Goal: Task Accomplishment & Management: Use online tool/utility

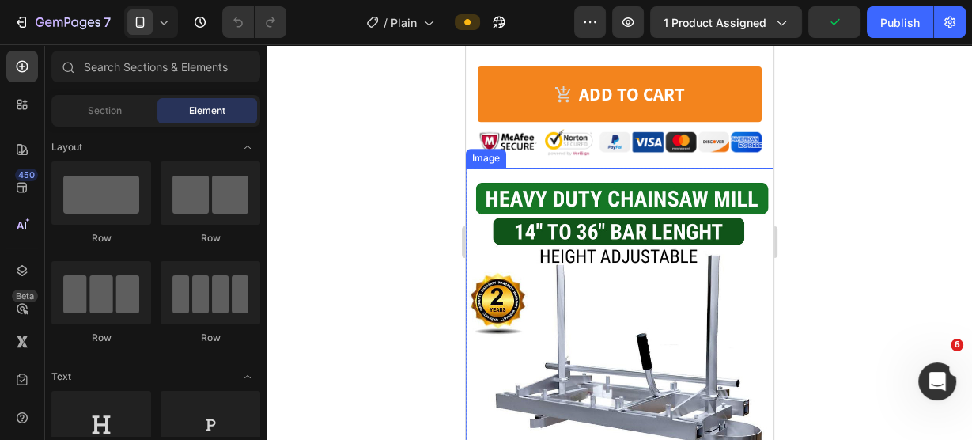
scroll to position [570, 0]
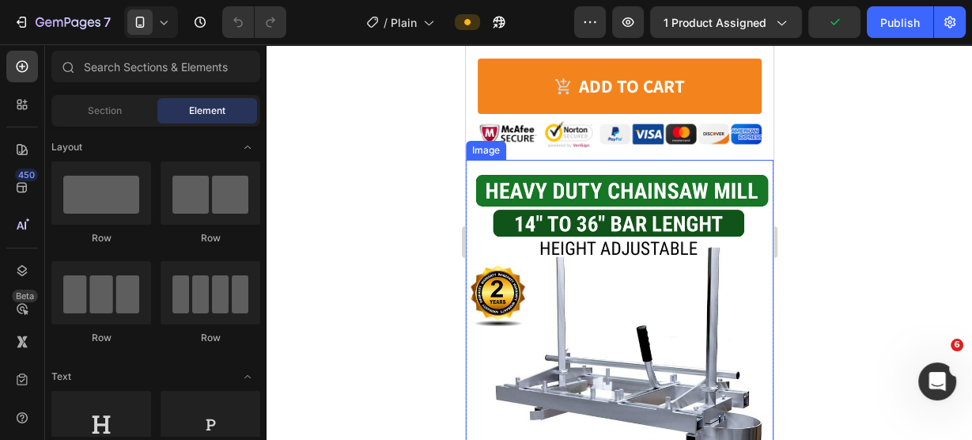
click at [668, 259] on img at bounding box center [619, 379] width 308 height 439
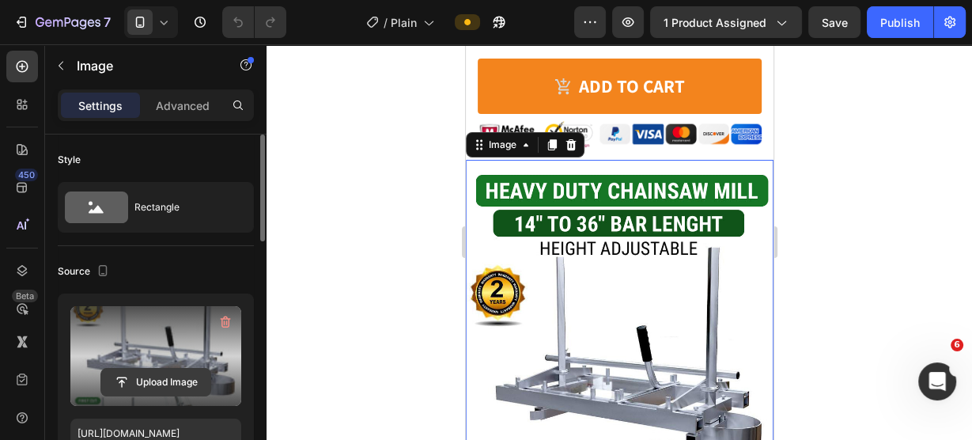
click at [161, 392] on input "file" at bounding box center [155, 382] width 109 height 27
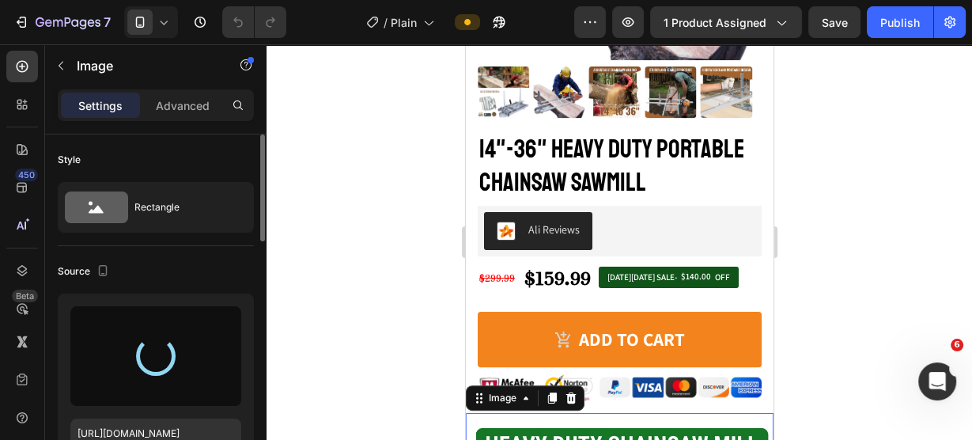
scroll to position [316, 0]
type input "[URL][DOMAIN_NAME]"
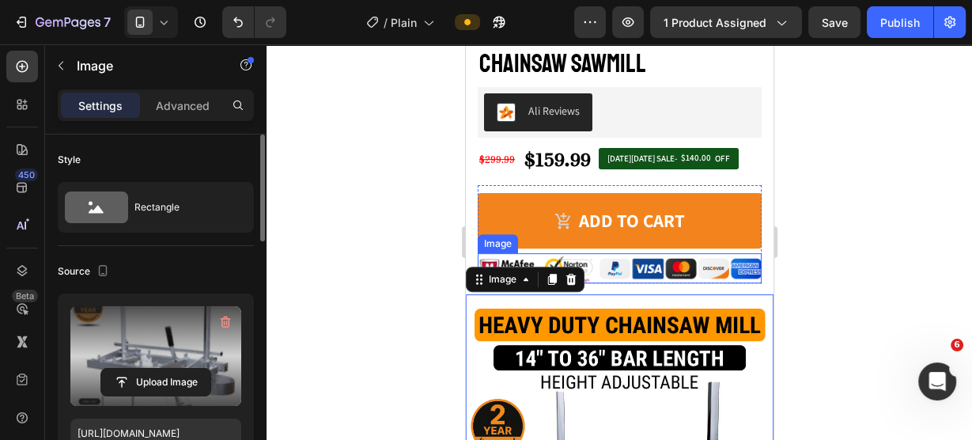
scroll to position [506, 0]
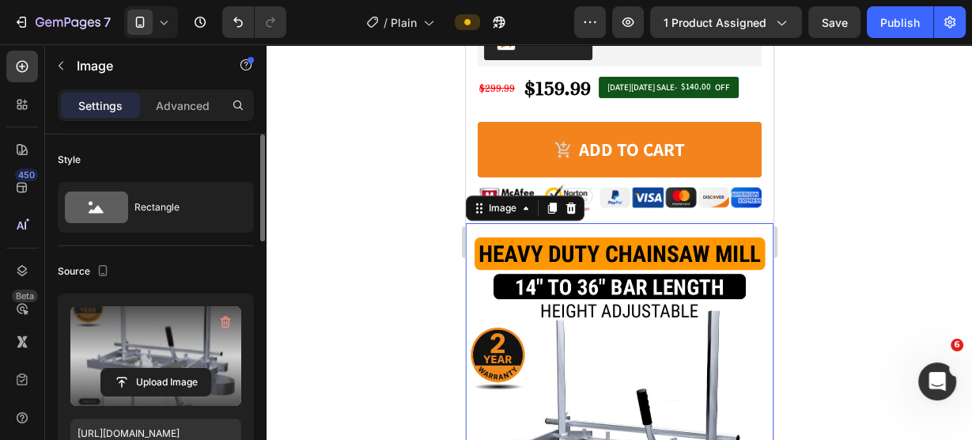
click at [927, 276] on div at bounding box center [620, 242] width 706 height 396
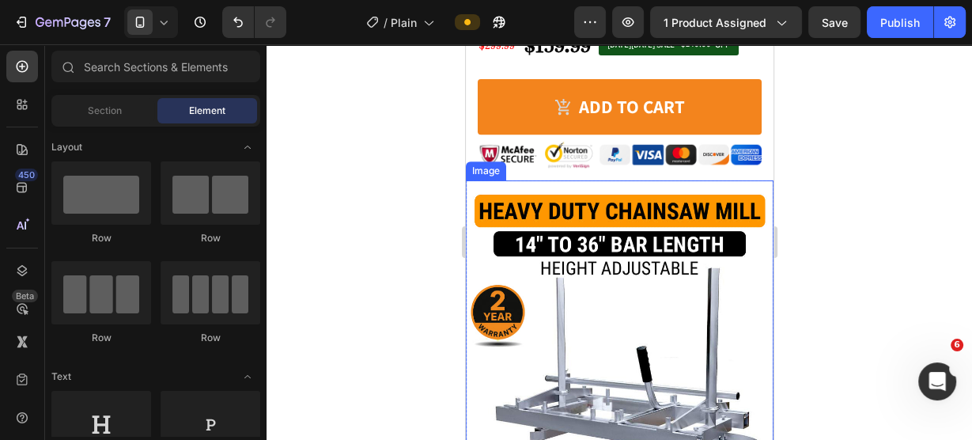
scroll to position [570, 0]
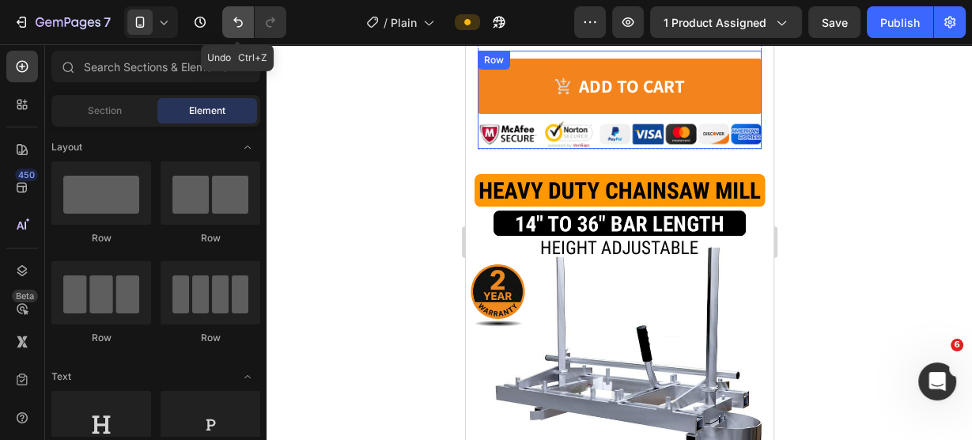
click at [240, 25] on icon "Undo/Redo" at bounding box center [238, 22] width 16 height 16
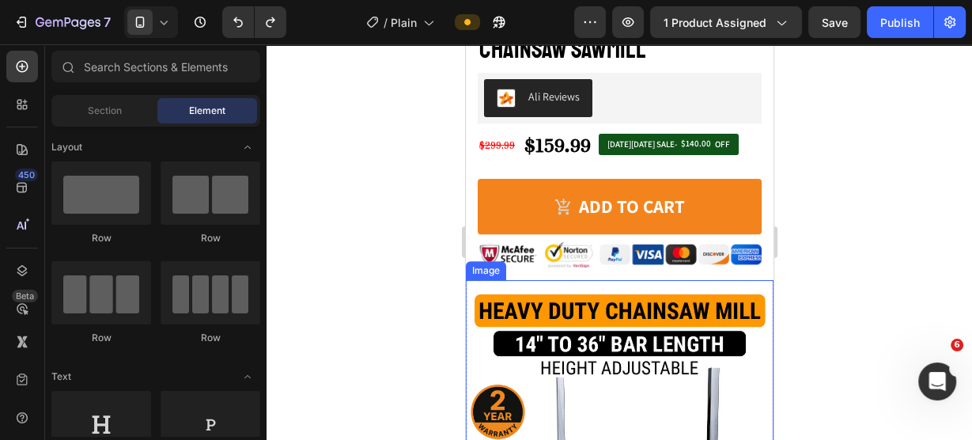
scroll to position [443, 0]
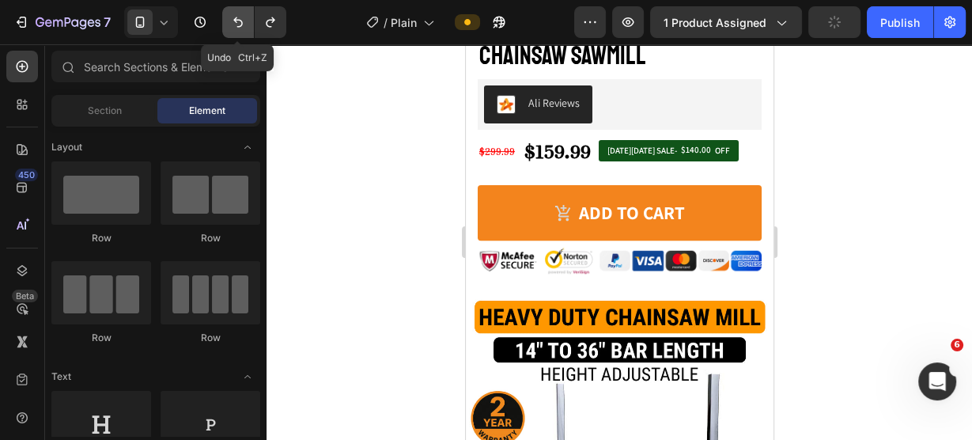
click at [227, 20] on button "Undo/Redo" at bounding box center [238, 22] width 32 height 32
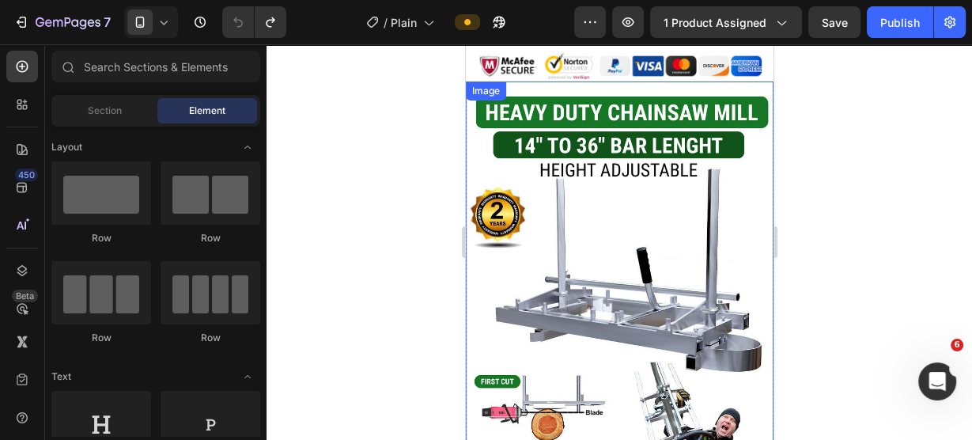
scroll to position [633, 0]
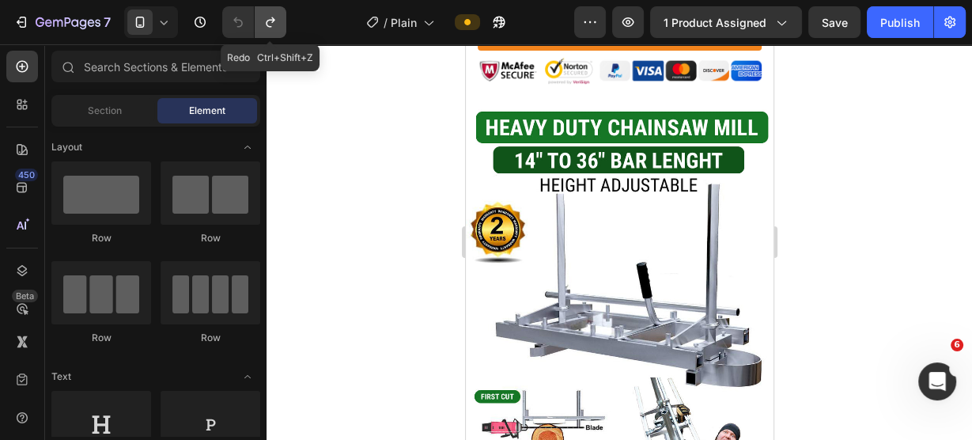
click at [270, 20] on icon "Undo/Redo" at bounding box center [270, 22] width 9 height 10
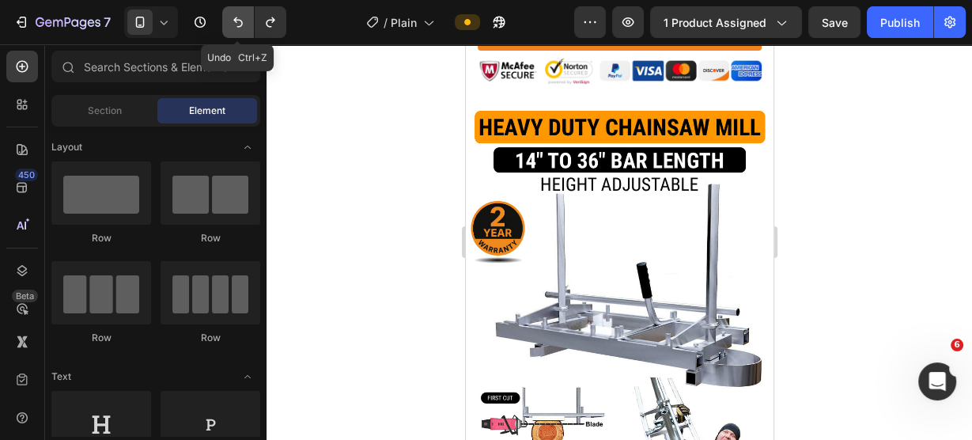
click at [232, 25] on icon "Undo/Redo" at bounding box center [238, 22] width 16 height 16
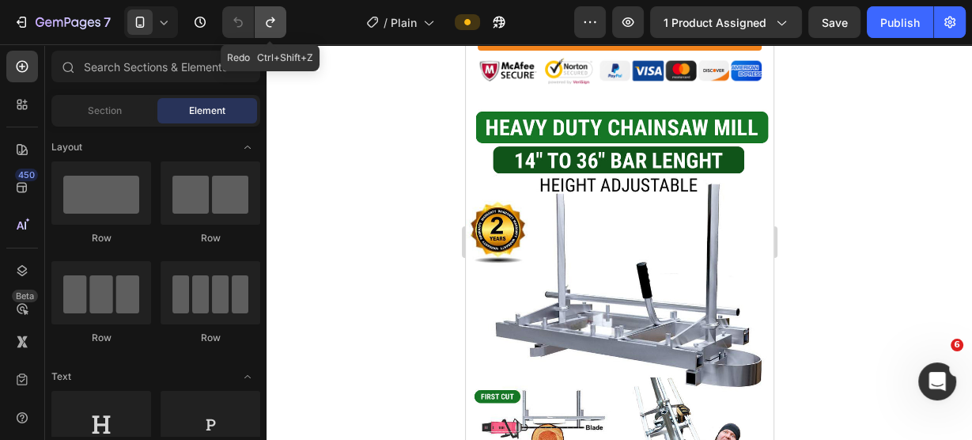
click at [270, 25] on icon "Undo/Redo" at bounding box center [271, 22] width 16 height 16
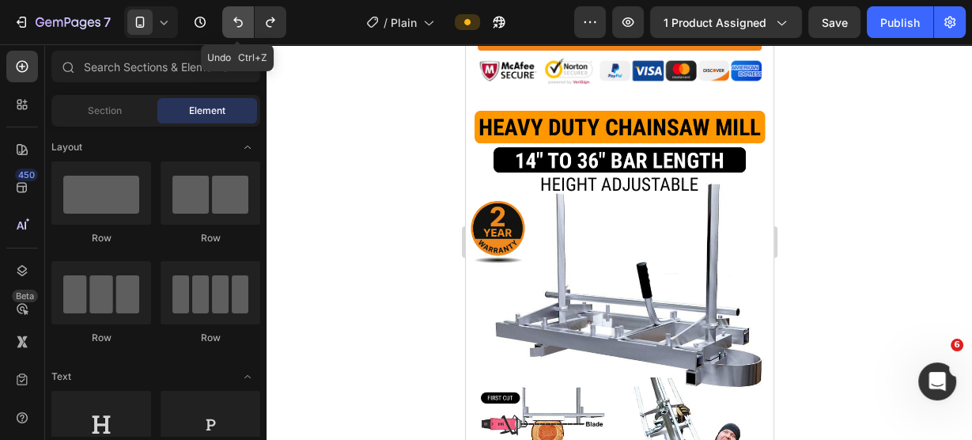
click at [232, 24] on icon "Undo/Redo" at bounding box center [238, 22] width 16 height 16
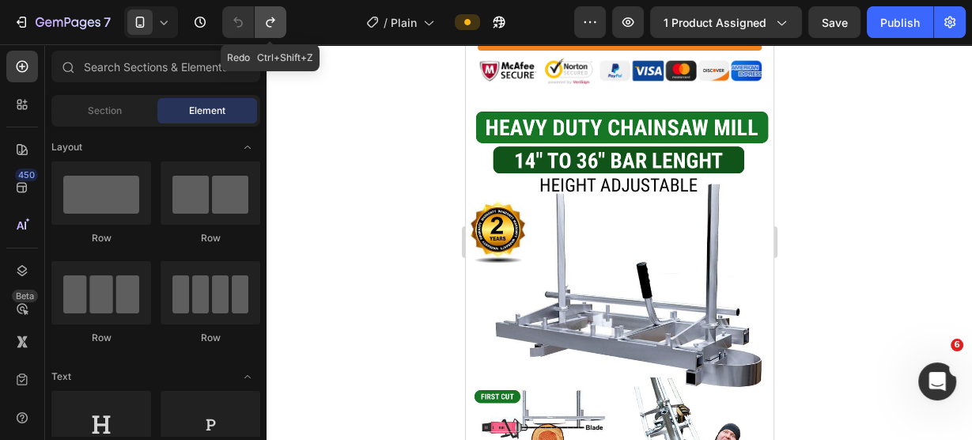
click at [266, 28] on icon "Undo/Redo" at bounding box center [271, 22] width 16 height 16
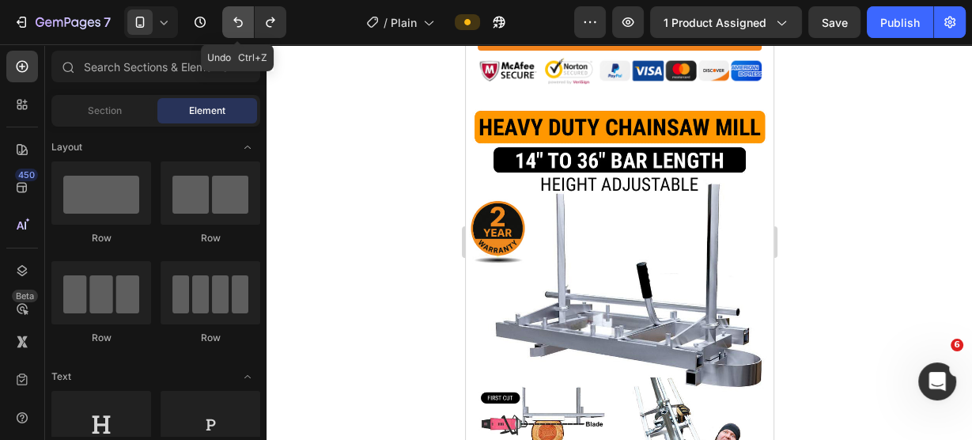
click at [228, 26] on button "Undo/Redo" at bounding box center [238, 22] width 32 height 32
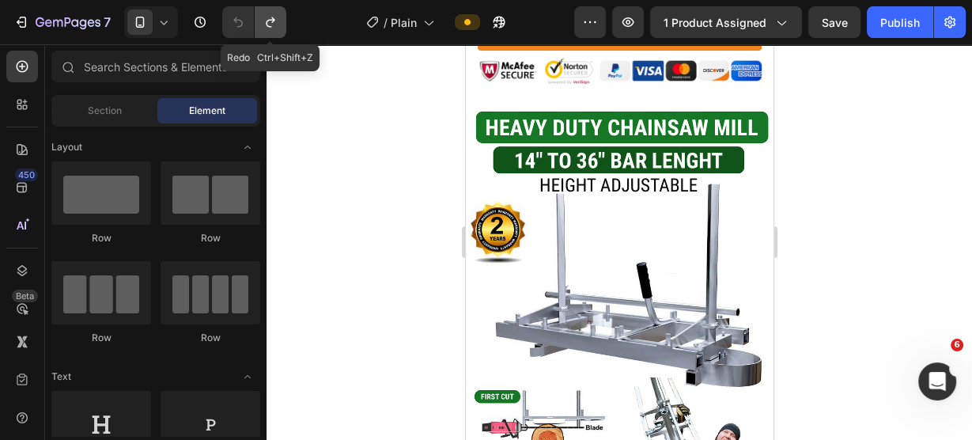
click at [257, 28] on button "Undo/Redo" at bounding box center [271, 22] width 32 height 32
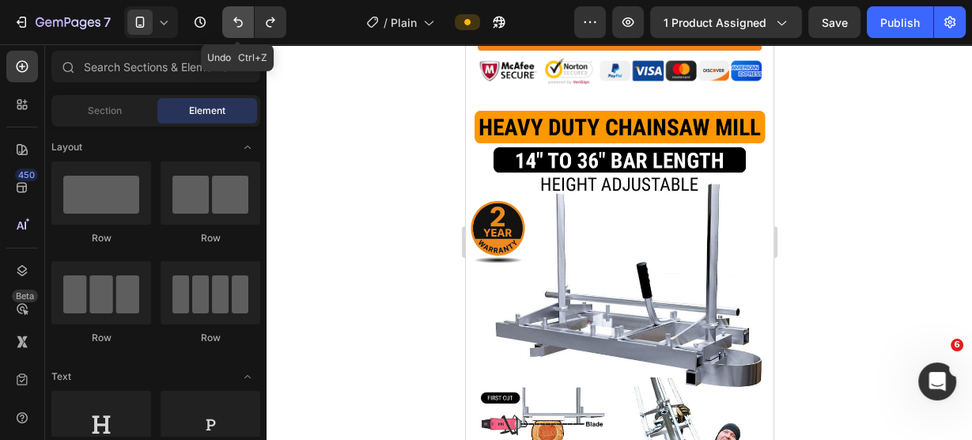
click at [230, 26] on icon "Undo/Redo" at bounding box center [238, 22] width 16 height 16
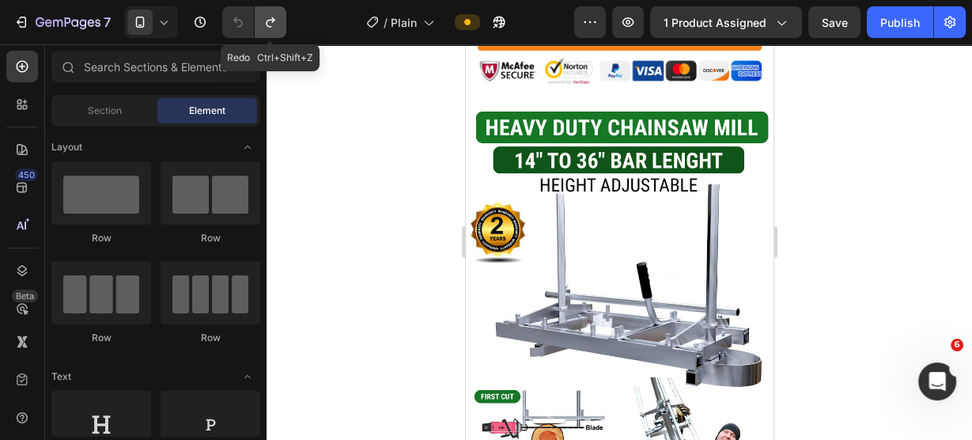
click at [263, 29] on icon "Undo/Redo" at bounding box center [271, 22] width 16 height 16
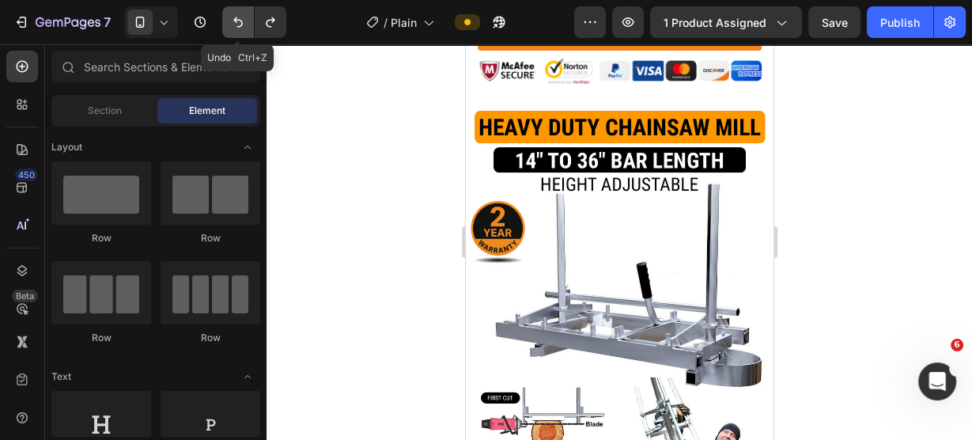
click at [235, 28] on icon "Undo/Redo" at bounding box center [238, 22] width 16 height 16
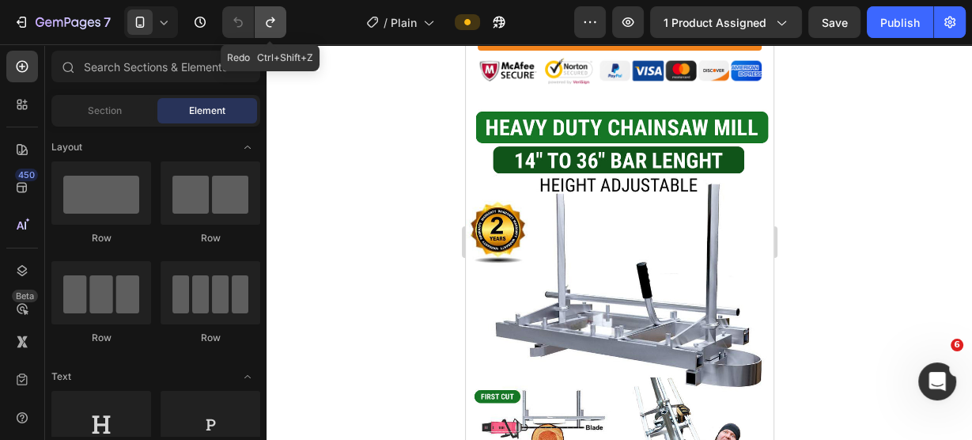
click at [267, 29] on icon "Undo/Redo" at bounding box center [271, 22] width 16 height 16
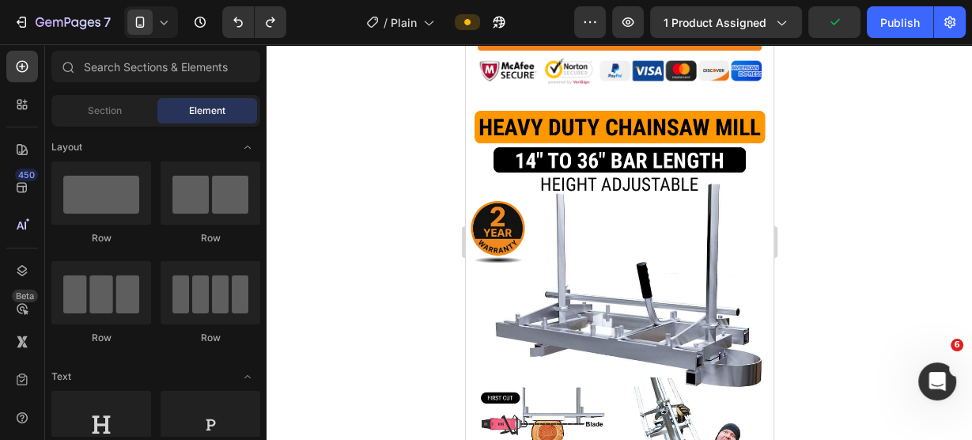
click at [351, 163] on div at bounding box center [620, 242] width 706 height 396
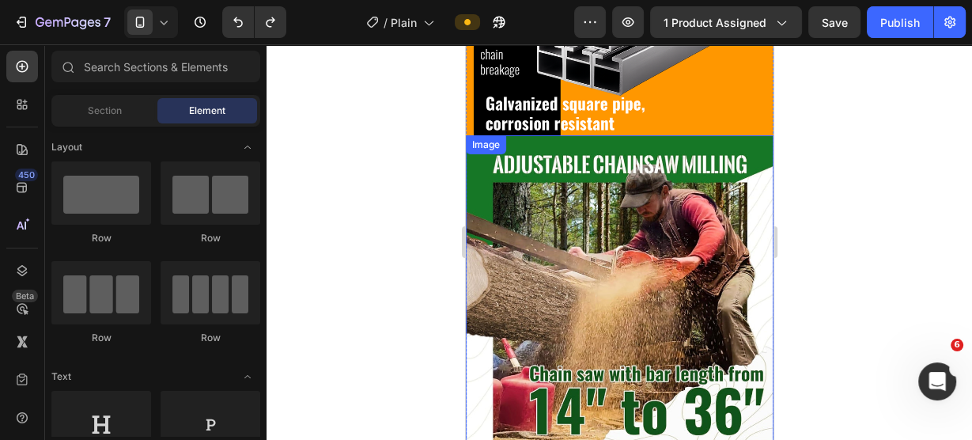
scroll to position [1266, 0]
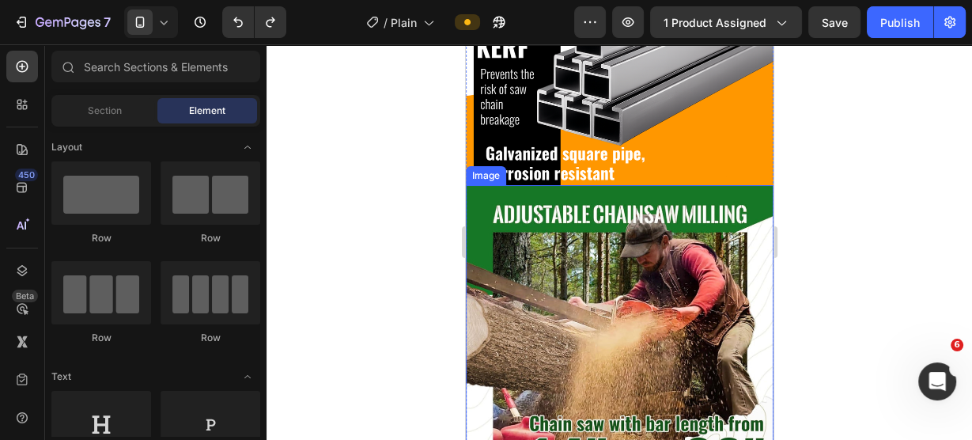
click at [606, 258] on img at bounding box center [619, 343] width 308 height 316
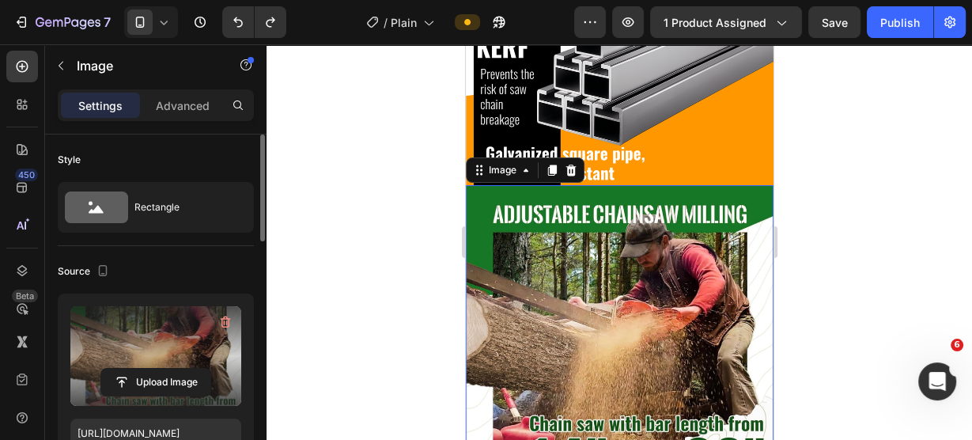
click at [165, 357] on label at bounding box center [155, 356] width 171 height 100
click at [165, 369] on input "file" at bounding box center [155, 382] width 109 height 27
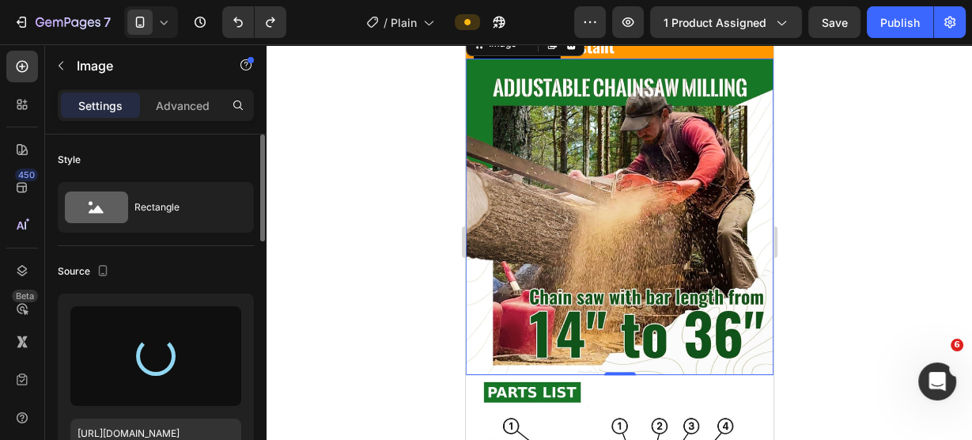
scroll to position [1329, 0]
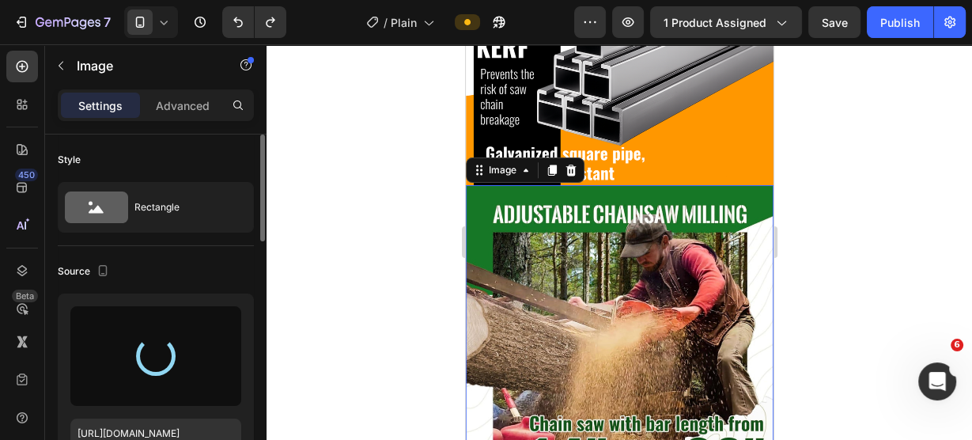
type input "[URL][DOMAIN_NAME]"
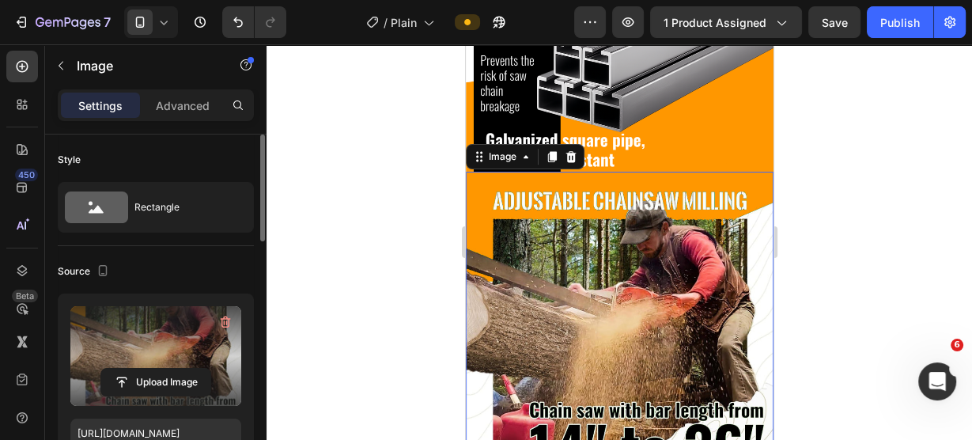
scroll to position [1266, 0]
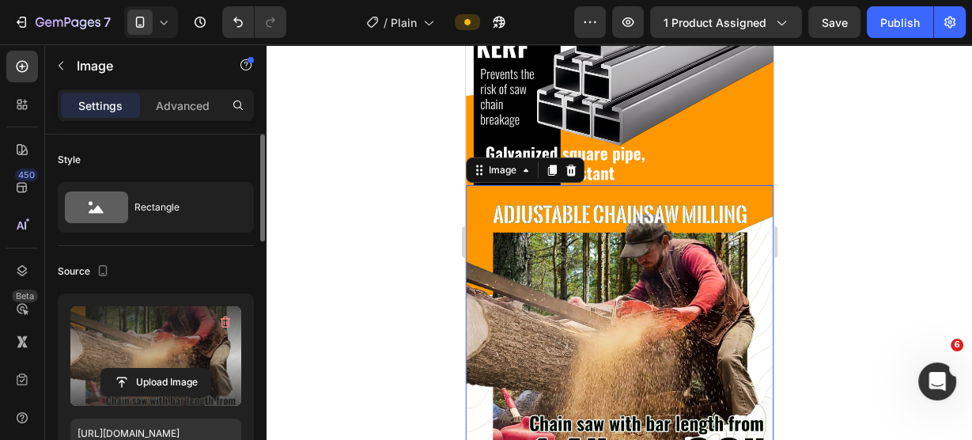
click at [863, 150] on div at bounding box center [620, 242] width 706 height 396
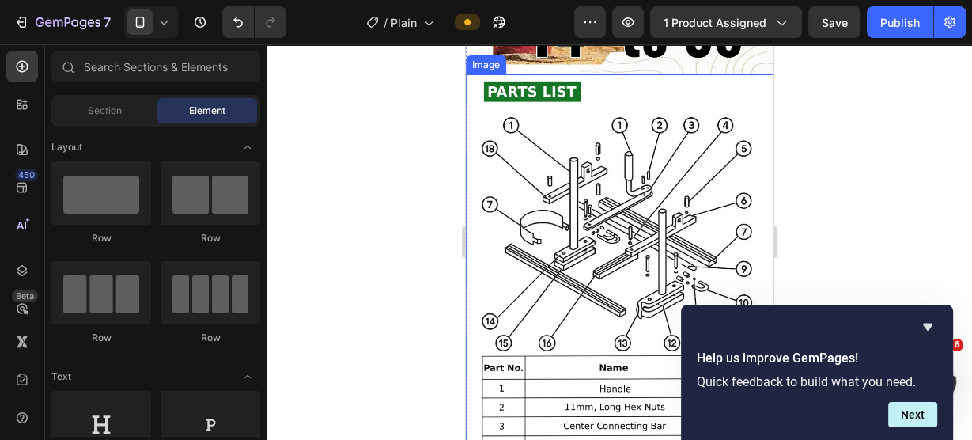
scroll to position [1709, 0]
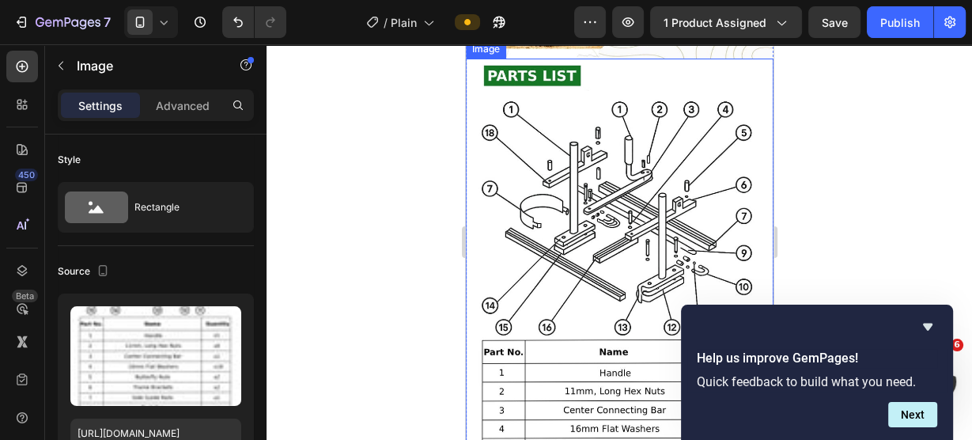
click at [607, 183] on img at bounding box center [619, 411] width 308 height 704
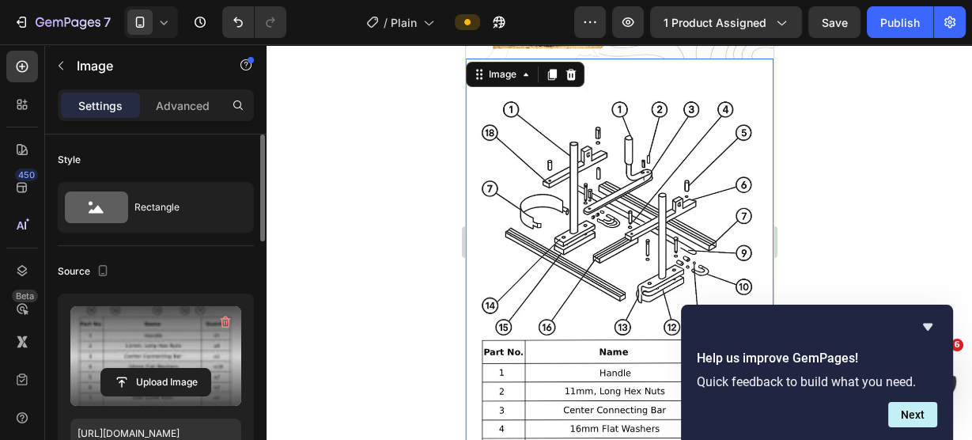
click at [175, 365] on label at bounding box center [155, 356] width 171 height 100
click at [175, 369] on input "file" at bounding box center [155, 382] width 109 height 27
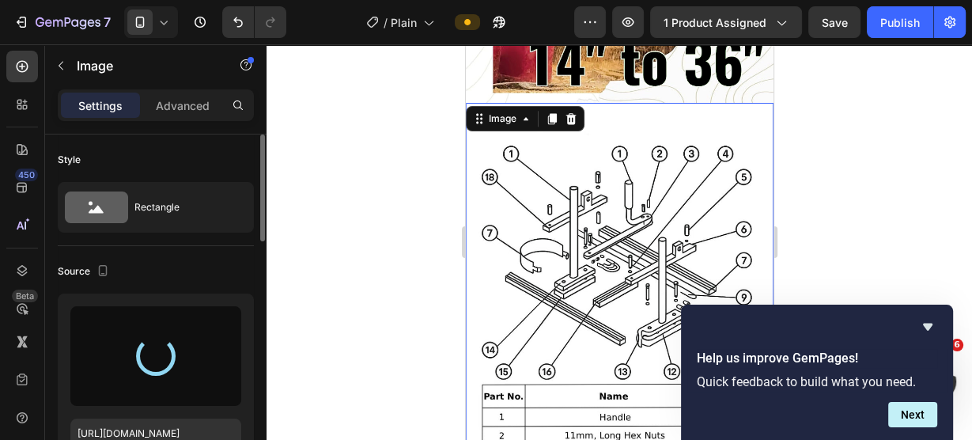
scroll to position [1645, 0]
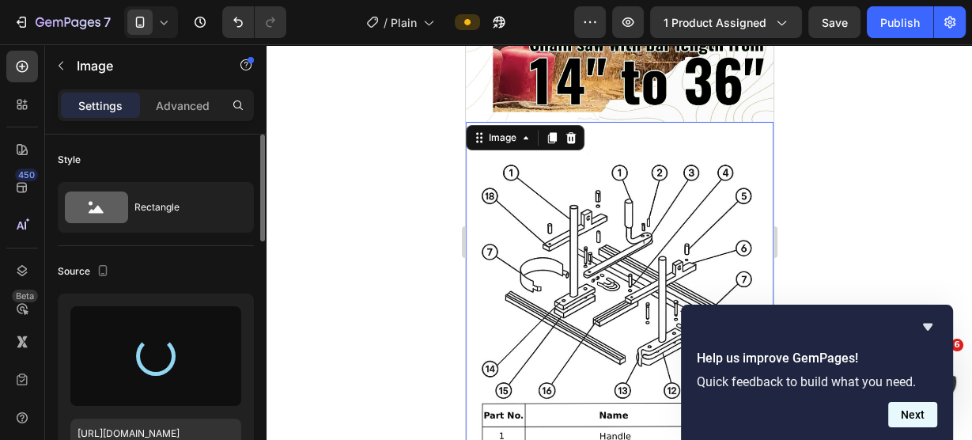
type input "[URL][DOMAIN_NAME]"
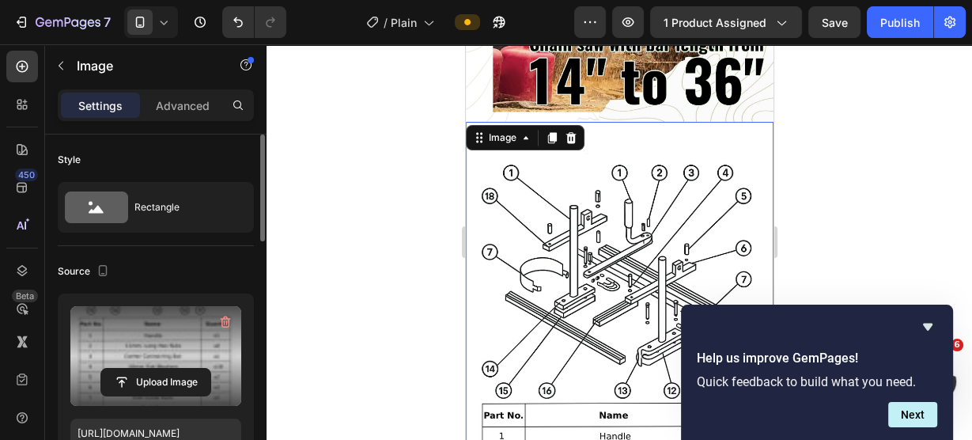
scroll to position [1709, 0]
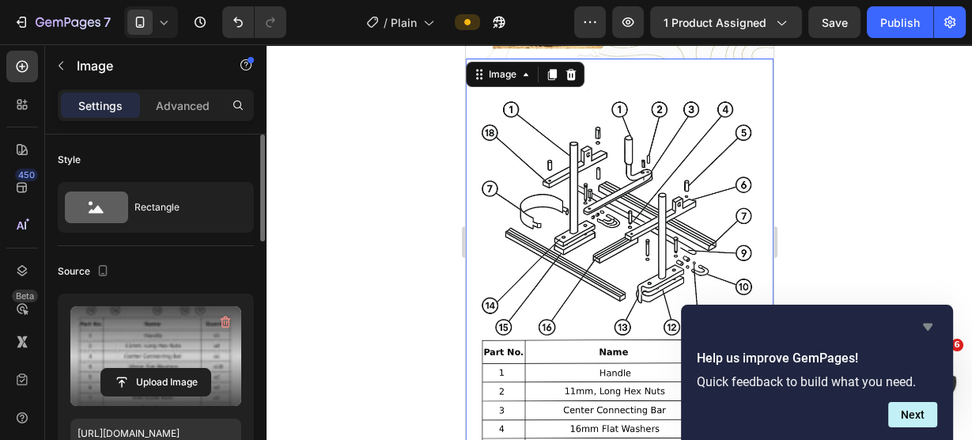
click at [930, 330] on icon "Hide survey" at bounding box center [927, 326] width 19 height 19
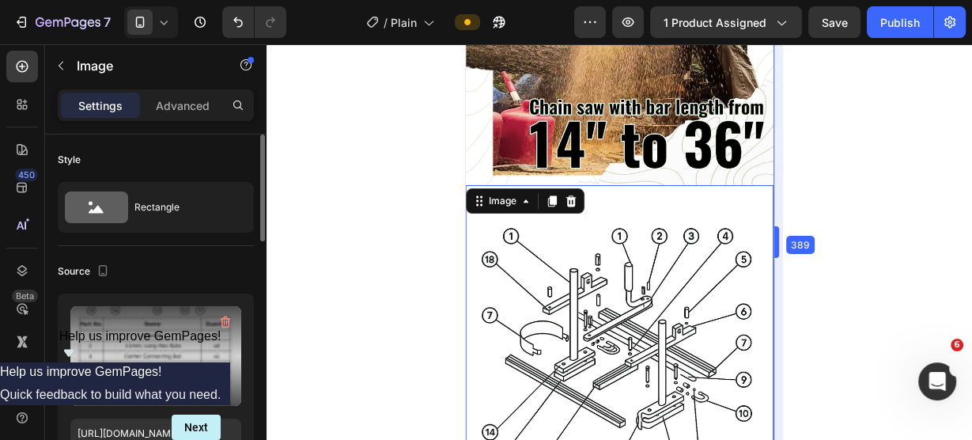
scroll to position [1583, 0]
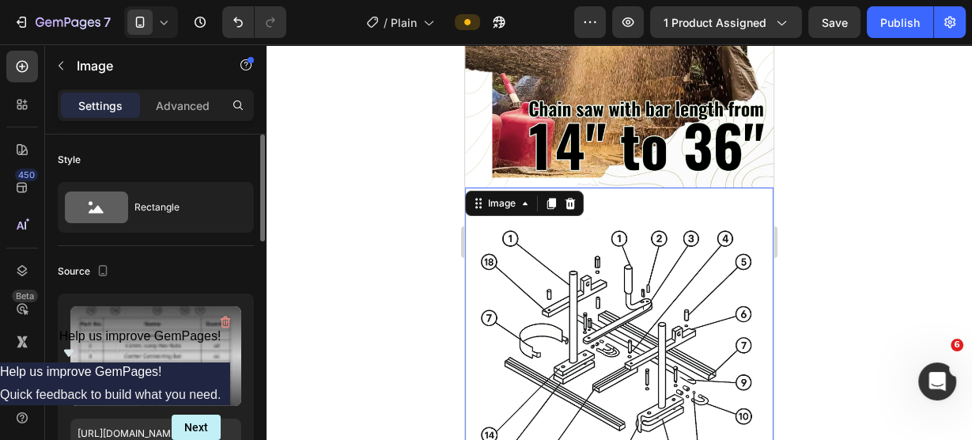
click at [403, 195] on div at bounding box center [620, 242] width 706 height 396
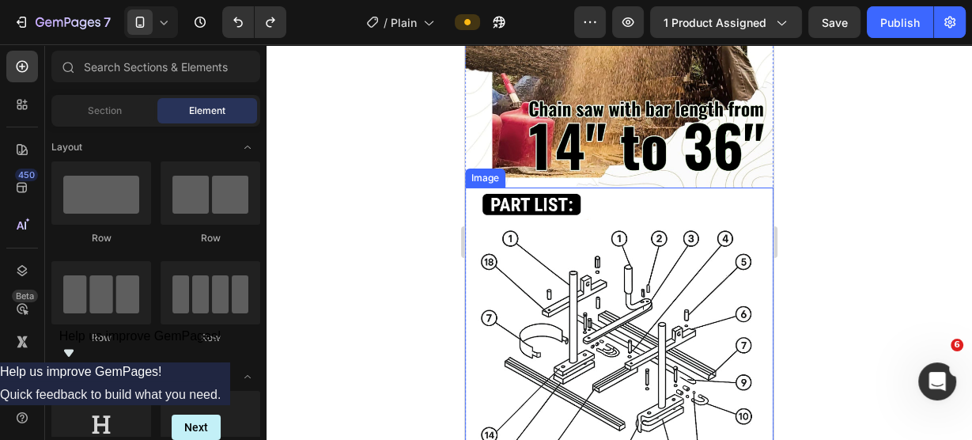
click at [358, 188] on div at bounding box center [620, 242] width 706 height 396
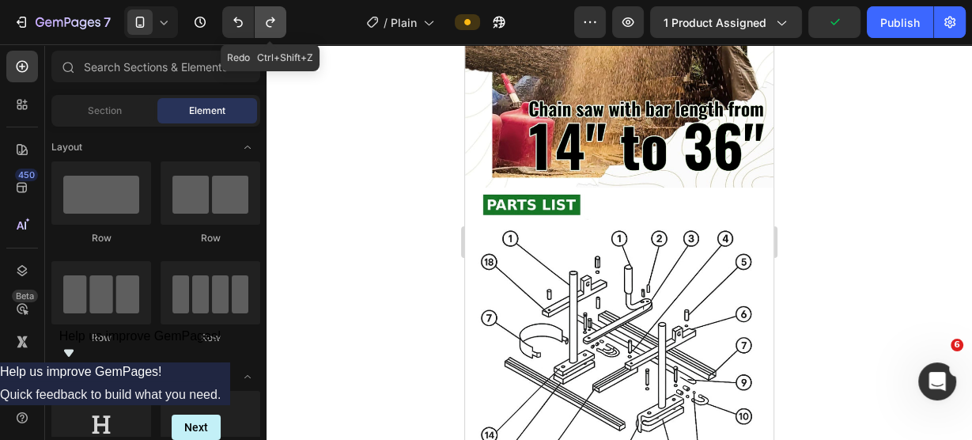
click at [271, 26] on icon "Undo/Redo" at bounding box center [271, 22] width 16 height 16
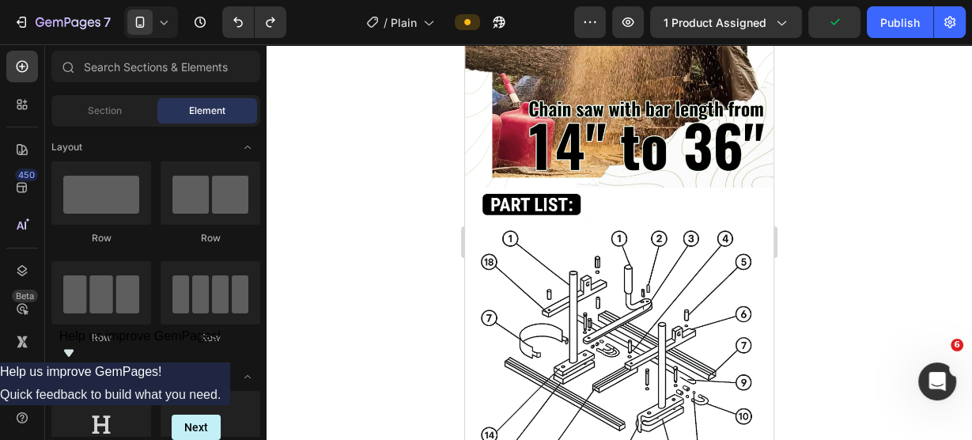
click at [298, 130] on div at bounding box center [620, 242] width 706 height 396
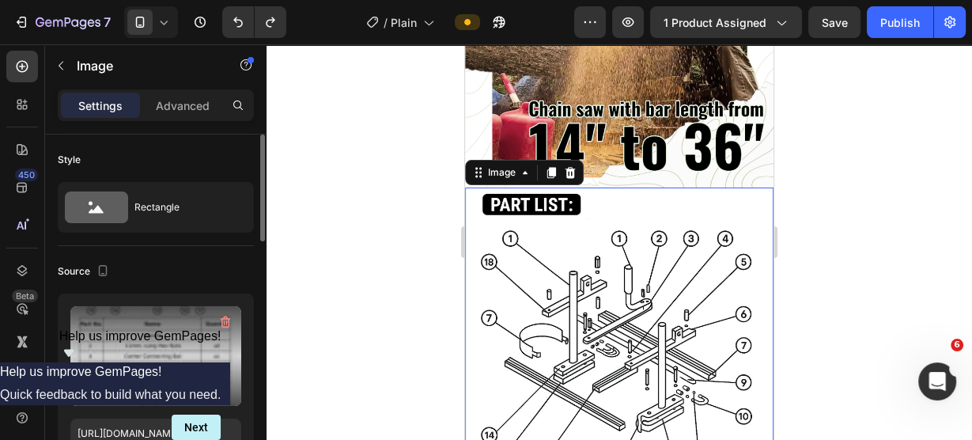
click at [152, 350] on label at bounding box center [155, 356] width 171 height 100
click at [152, 369] on input "file" at bounding box center [155, 382] width 109 height 27
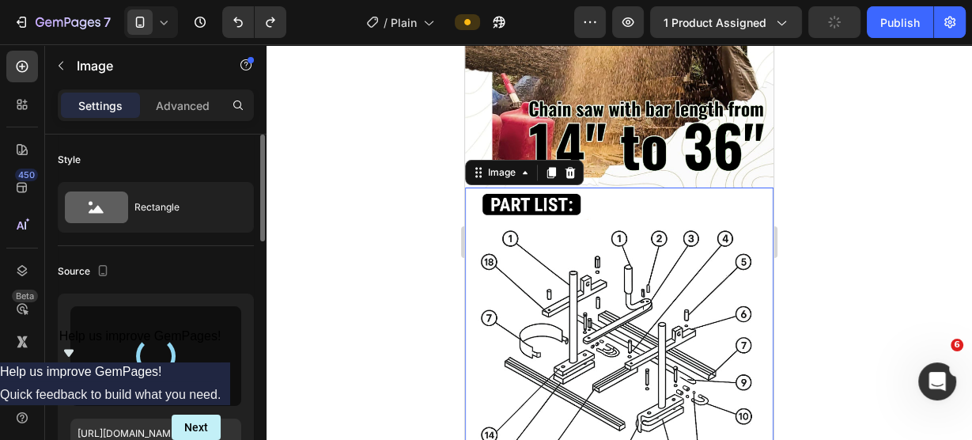
type input "[URL][DOMAIN_NAME]"
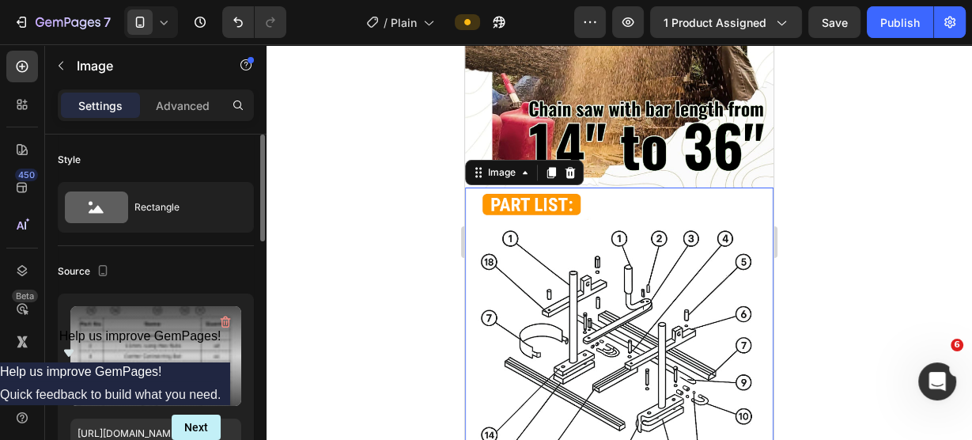
click at [267, 111] on div at bounding box center [620, 242] width 706 height 396
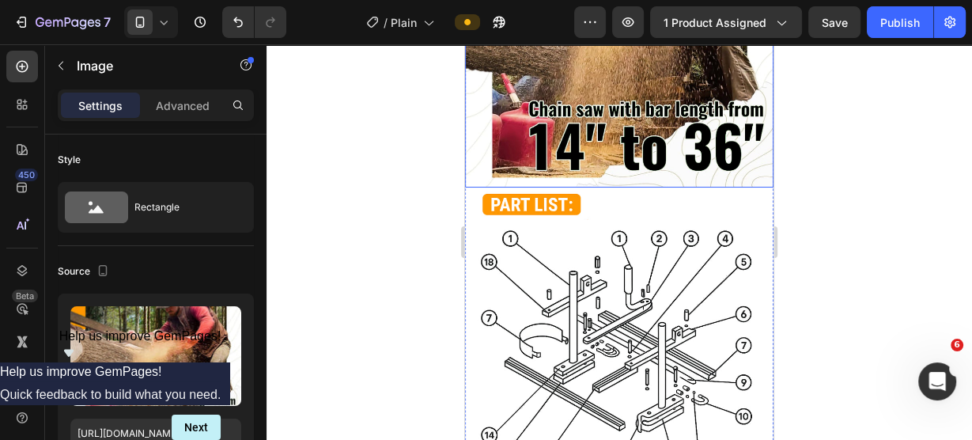
click at [689, 144] on img at bounding box center [619, 27] width 308 height 317
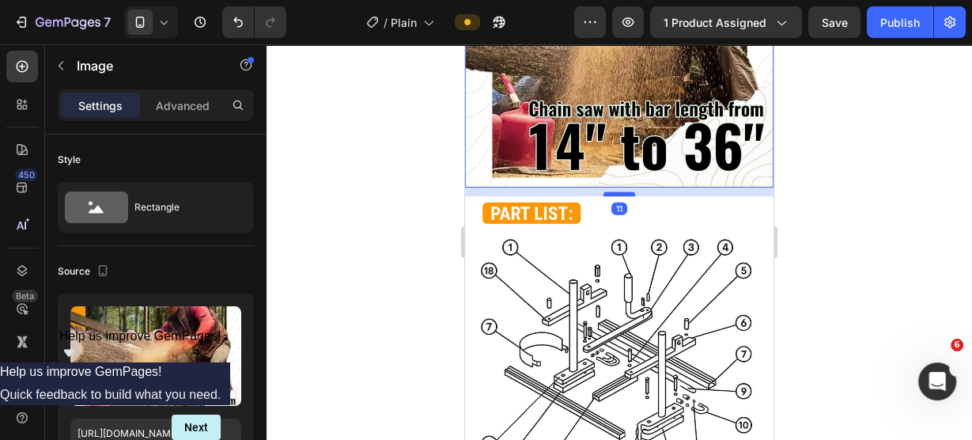
drag, startPoint x: 620, startPoint y: 153, endPoint x: 1248, endPoint y: 214, distance: 631.1
click at [621, 191] on div at bounding box center [620, 193] width 32 height 5
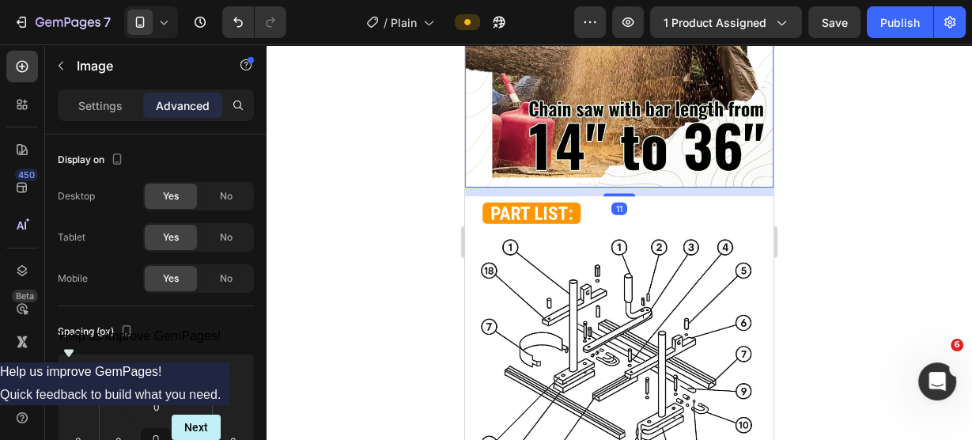
click at [867, 158] on div at bounding box center [620, 242] width 706 height 396
drag, startPoint x: 700, startPoint y: 142, endPoint x: 686, endPoint y: 150, distance: 15.9
click at [702, 142] on img at bounding box center [619, 27] width 308 height 317
click at [627, 147] on div "Image 11" at bounding box center [619, 27] width 308 height 317
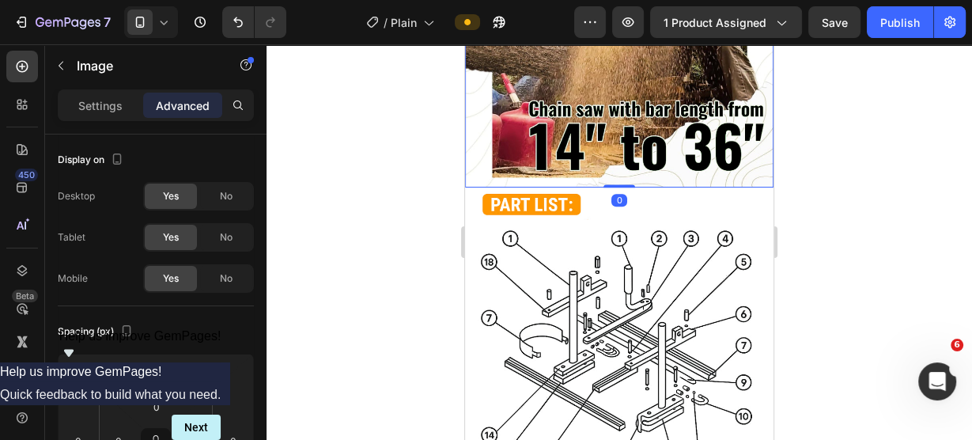
drag, startPoint x: 623, startPoint y: 160, endPoint x: 634, endPoint y: 146, distance: 18.5
click at [630, 144] on div "Image 0" at bounding box center [619, 27] width 308 height 317
type input "0"
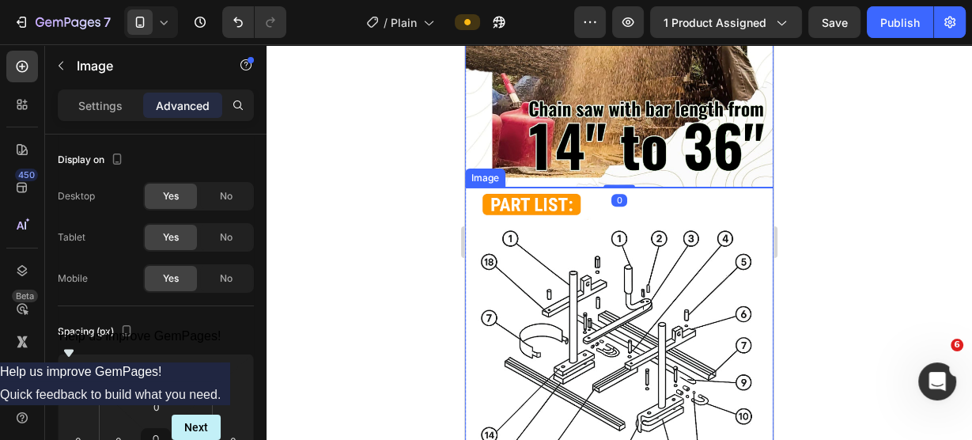
click at [871, 149] on div at bounding box center [620, 242] width 706 height 396
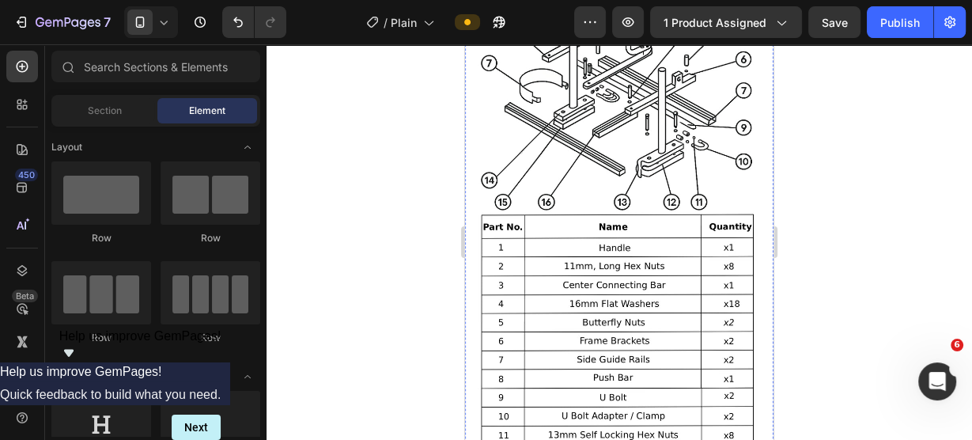
scroll to position [1836, 0]
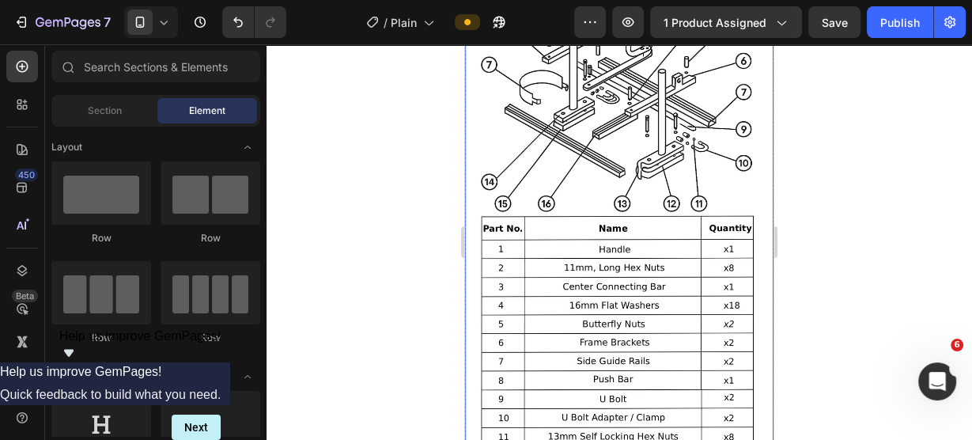
click at [604, 239] on img at bounding box center [619, 287] width 308 height 706
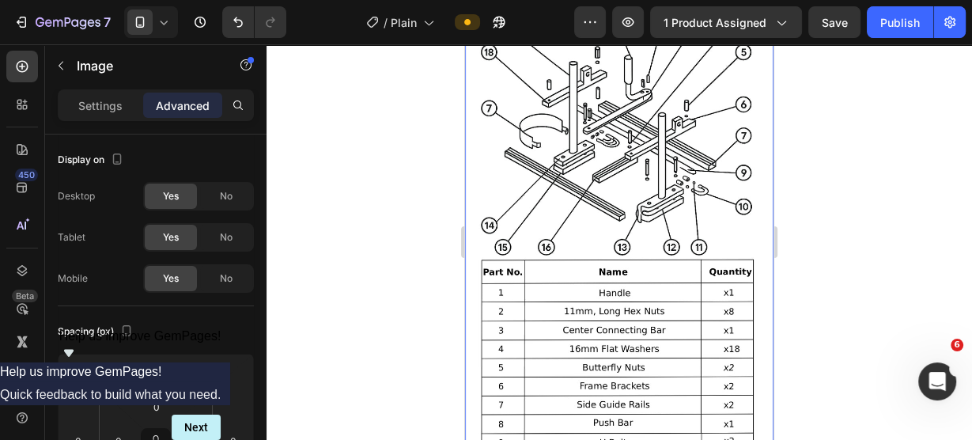
scroll to position [1773, 0]
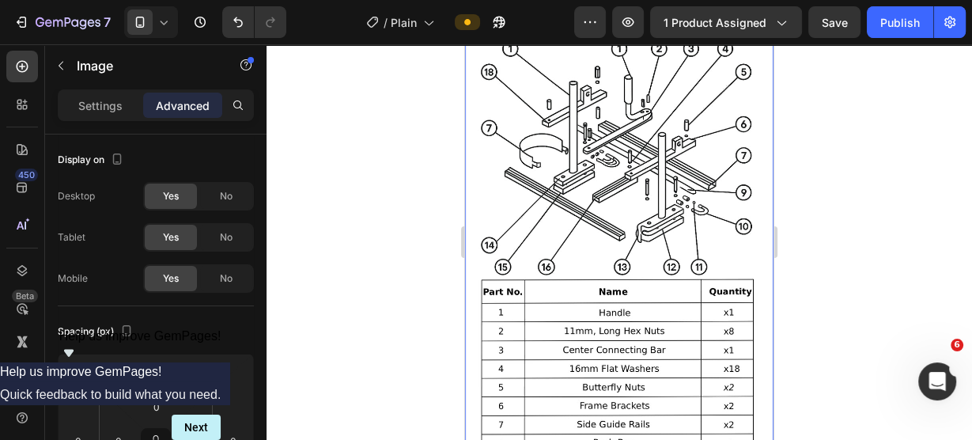
click at [615, 187] on img at bounding box center [619, 351] width 308 height 706
click at [91, 105] on p "Settings" at bounding box center [100, 105] width 44 height 17
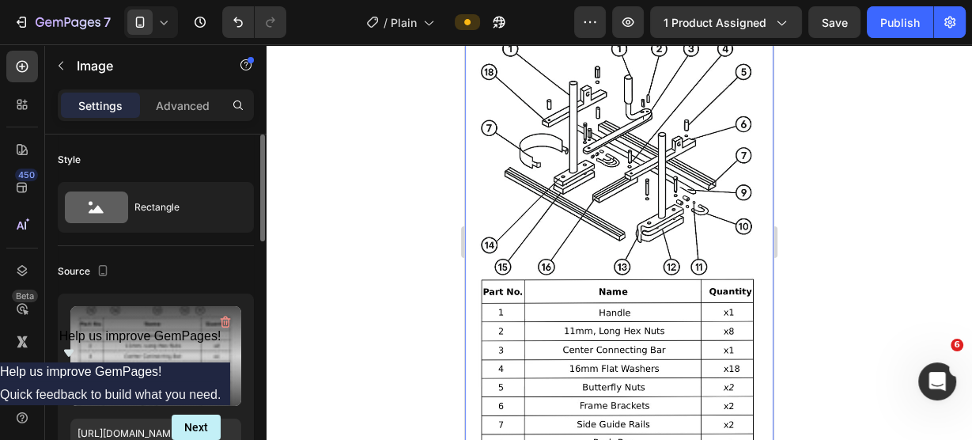
click at [173, 330] on label at bounding box center [155, 356] width 171 height 100
click at [173, 369] on input "file" at bounding box center [155, 382] width 109 height 27
click at [185, 346] on label at bounding box center [155, 356] width 171 height 100
click at [185, 369] on input "file" at bounding box center [155, 382] width 109 height 27
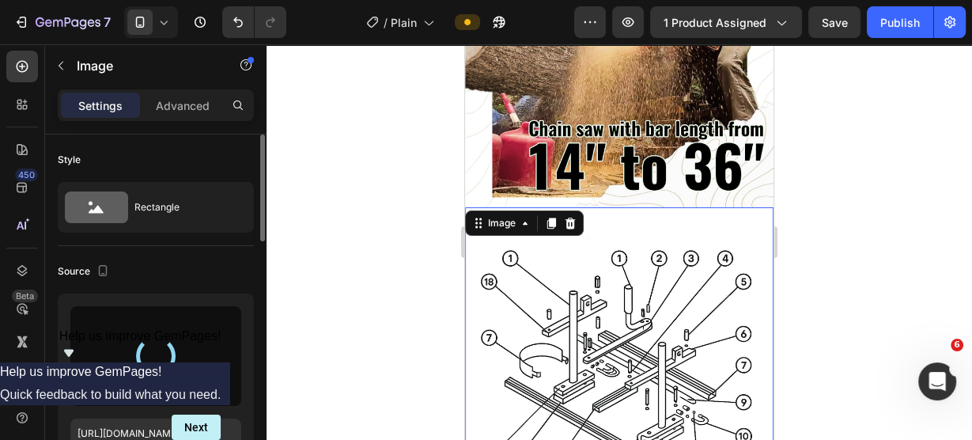
scroll to position [1520, 0]
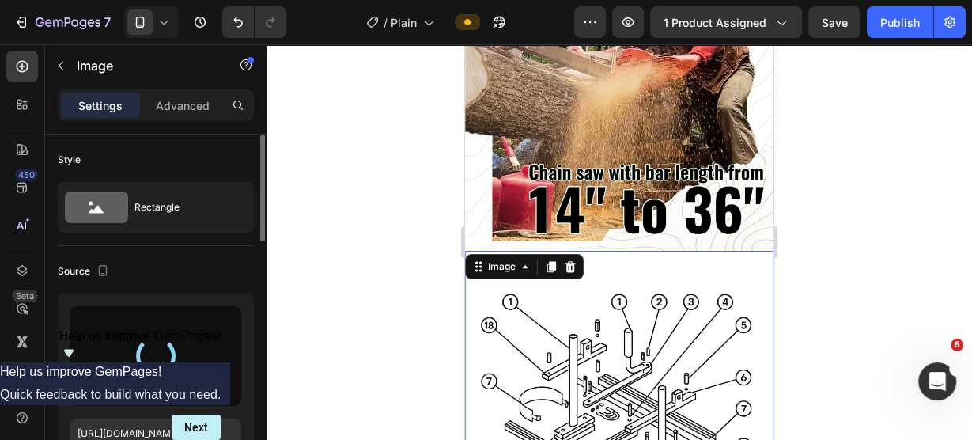
type input "[URL][DOMAIN_NAME]"
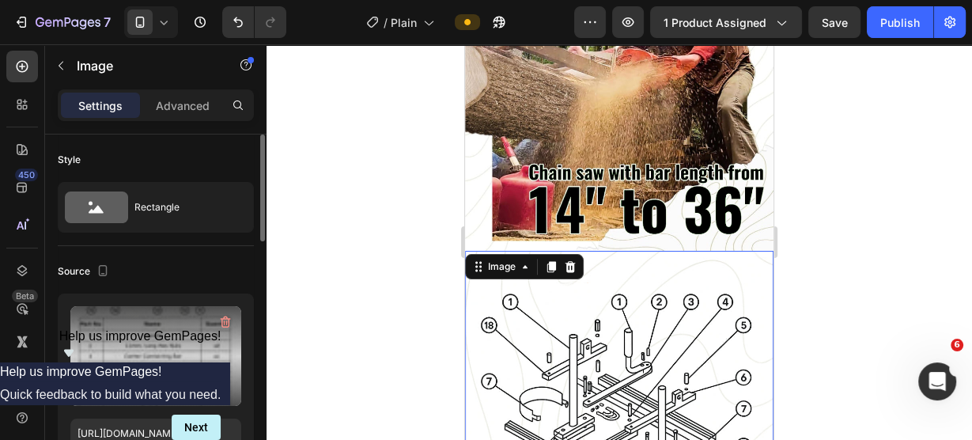
click at [388, 99] on div at bounding box center [620, 242] width 706 height 396
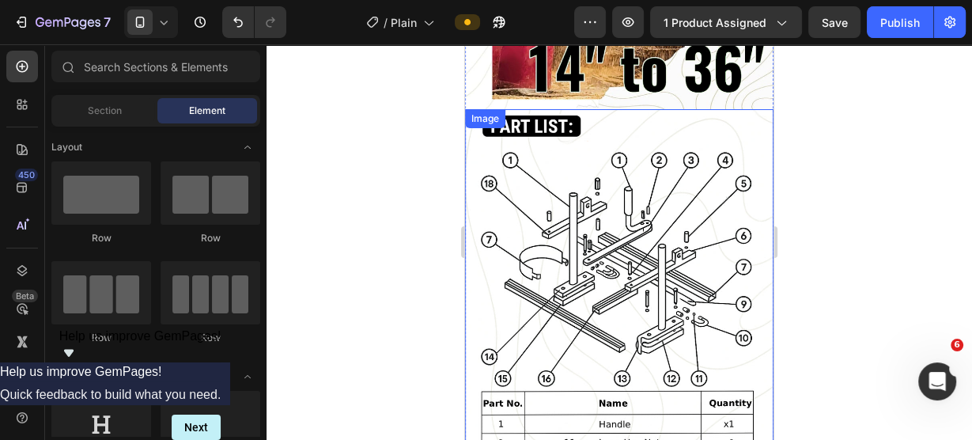
scroll to position [1646, 0]
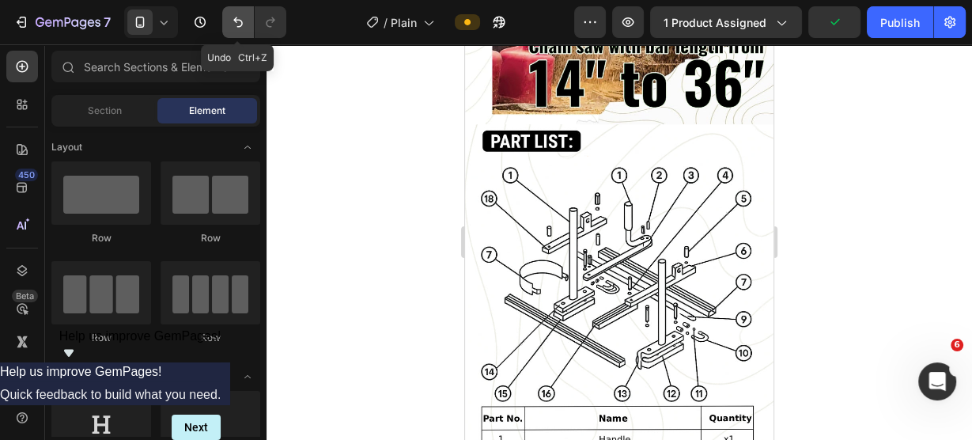
click at [246, 26] on button "Undo/Redo" at bounding box center [238, 22] width 32 height 32
click at [239, 21] on icon "Undo/Redo" at bounding box center [238, 22] width 16 height 16
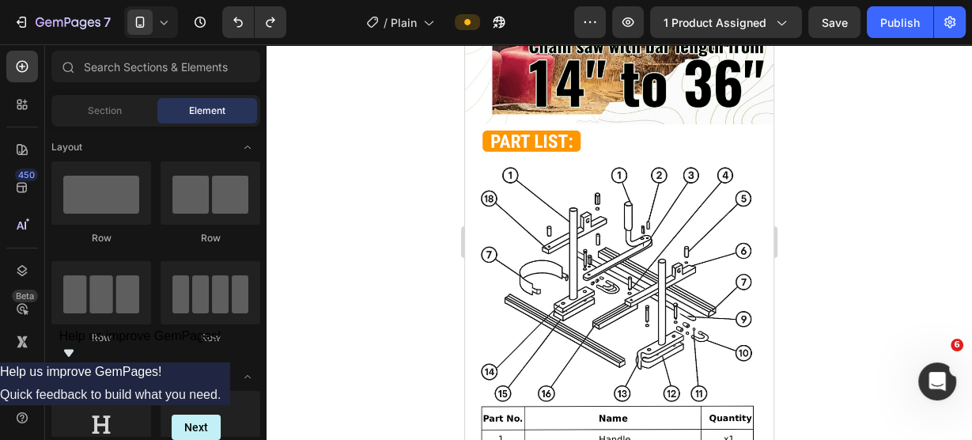
click at [830, 198] on div at bounding box center [620, 242] width 706 height 396
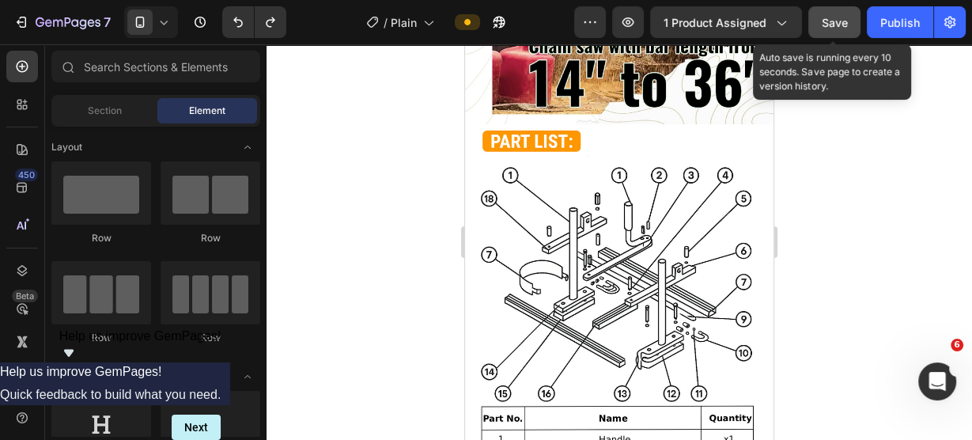
click at [846, 25] on span "Save" at bounding box center [835, 22] width 26 height 13
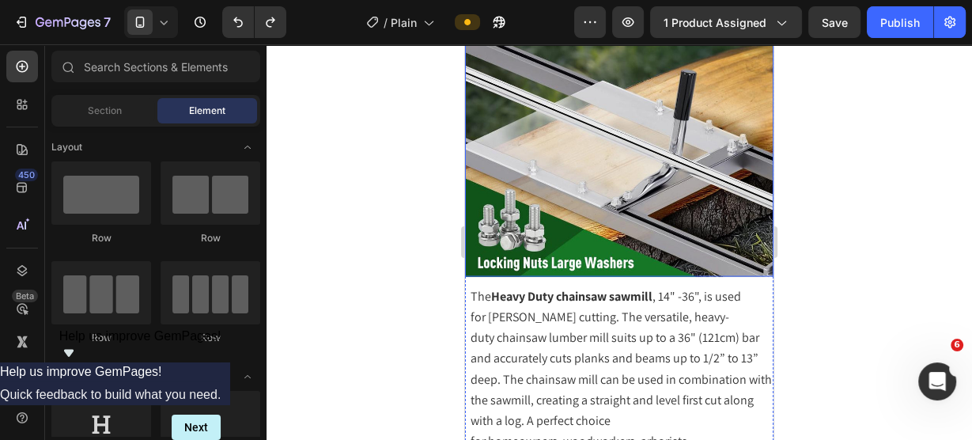
scroll to position [2405, 0]
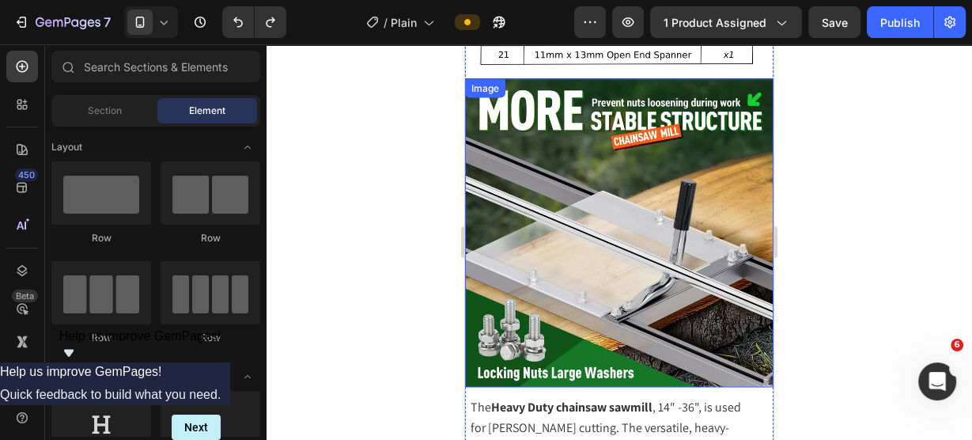
click at [609, 189] on img at bounding box center [619, 232] width 308 height 308
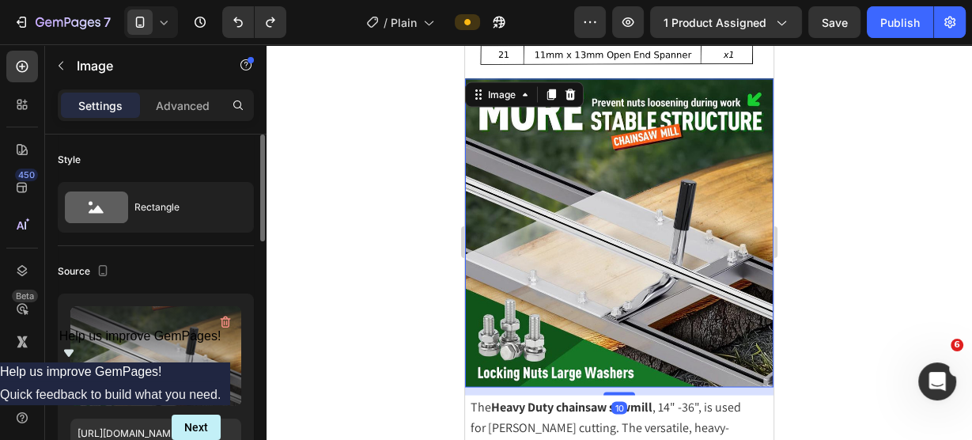
click at [153, 377] on input "file" at bounding box center [155, 382] width 109 height 27
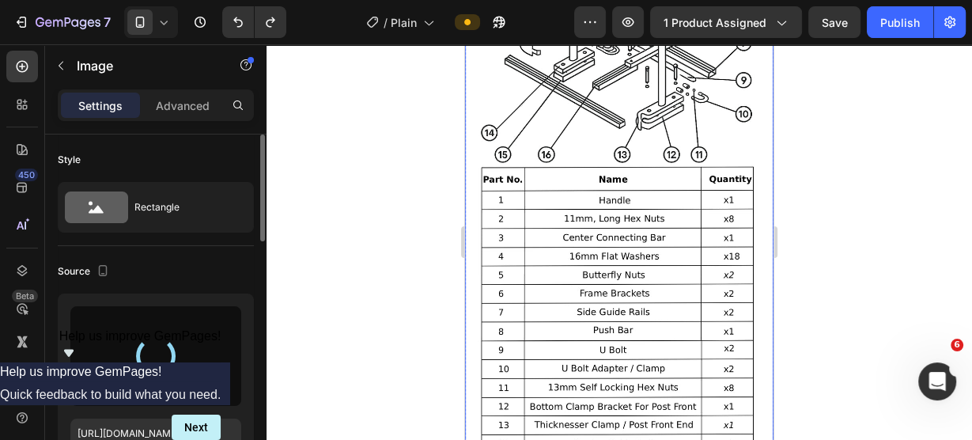
type input "[URL][DOMAIN_NAME]"
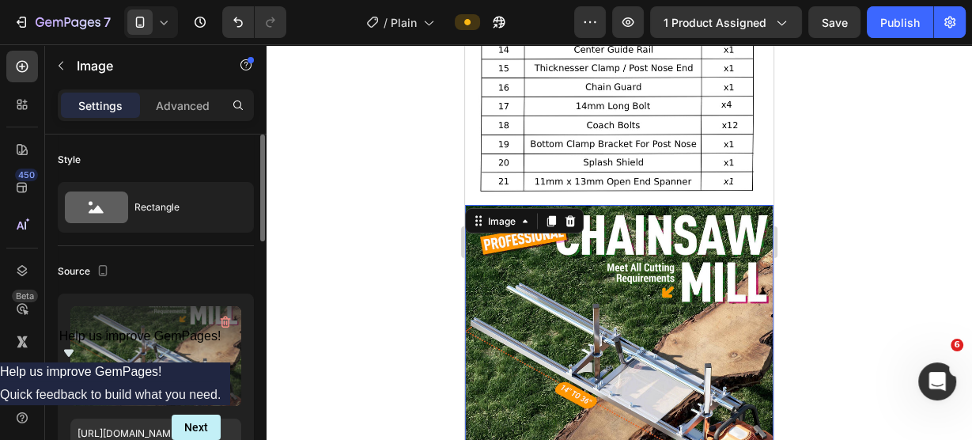
scroll to position [2342, 0]
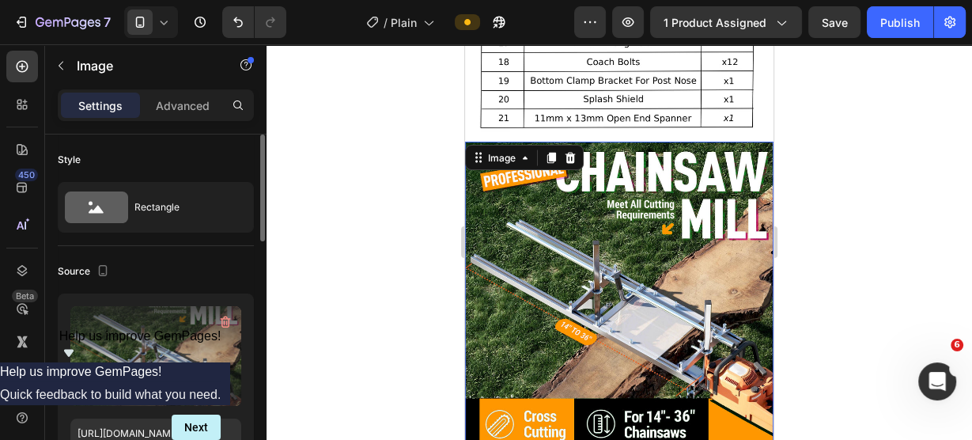
click at [891, 184] on div at bounding box center [620, 242] width 706 height 396
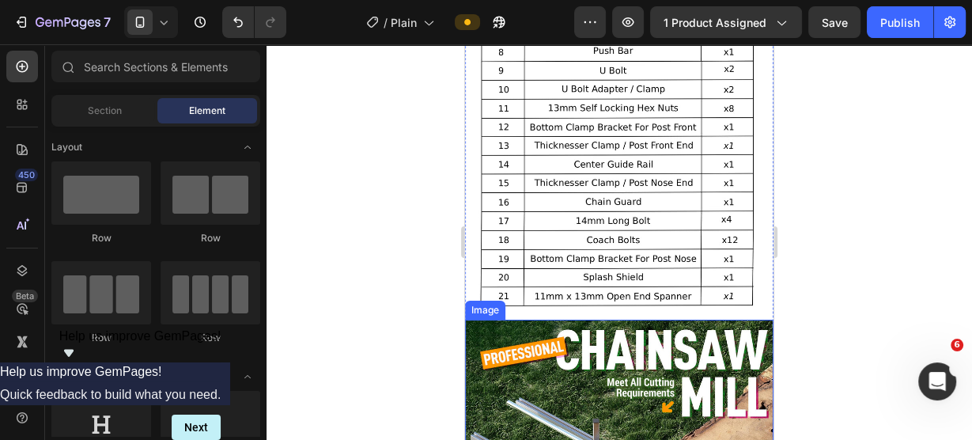
scroll to position [2216, 0]
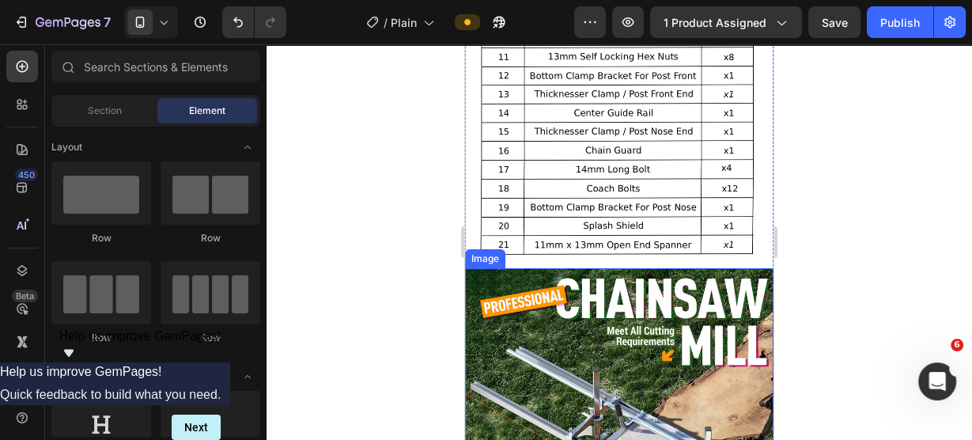
click at [610, 330] on img at bounding box center [619, 422] width 308 height 308
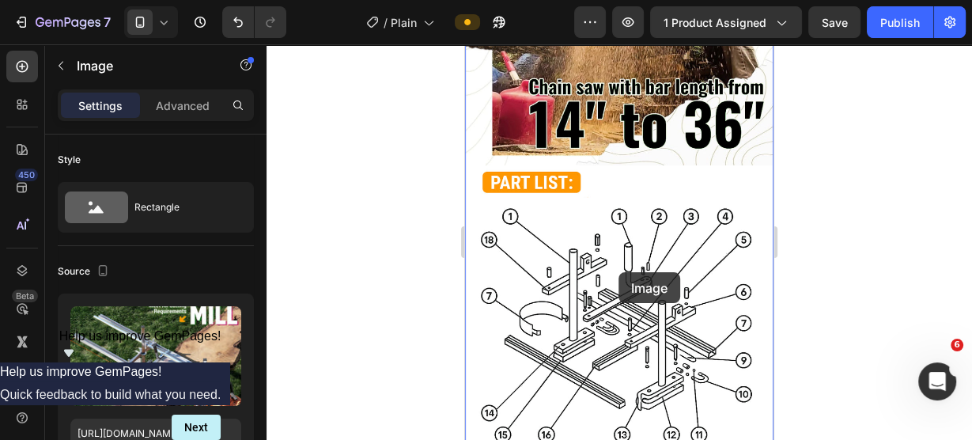
scroll to position [1583, 0]
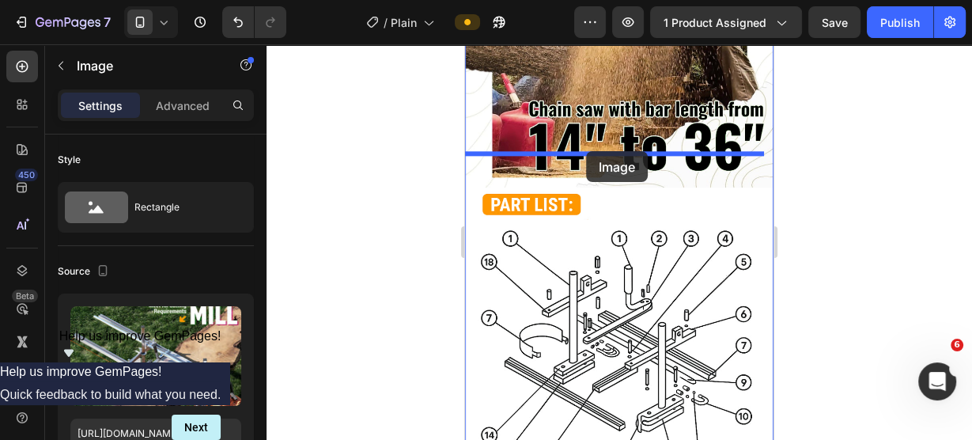
drag, startPoint x: 615, startPoint y: 322, endPoint x: 586, endPoint y: 151, distance: 173.3
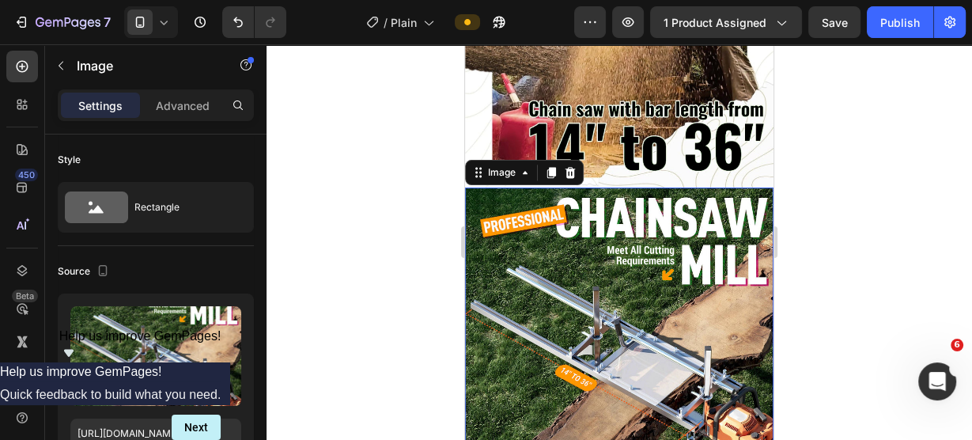
click at [879, 187] on div at bounding box center [620, 242] width 706 height 396
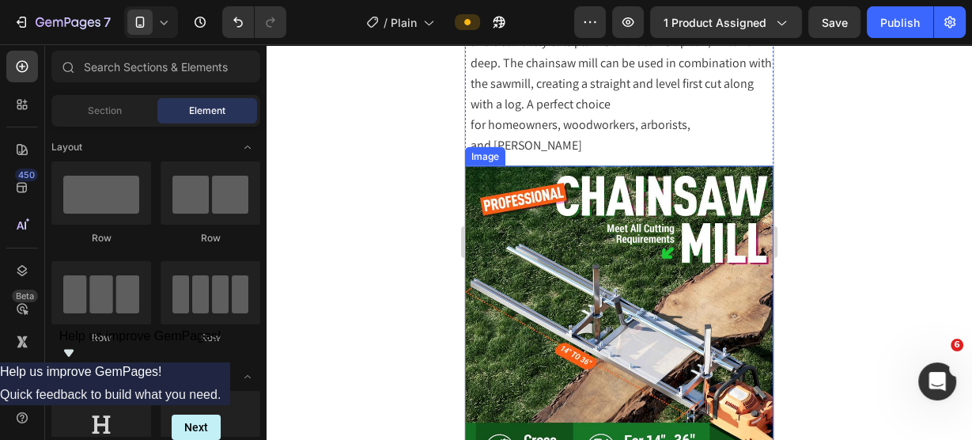
scroll to position [2851, 0]
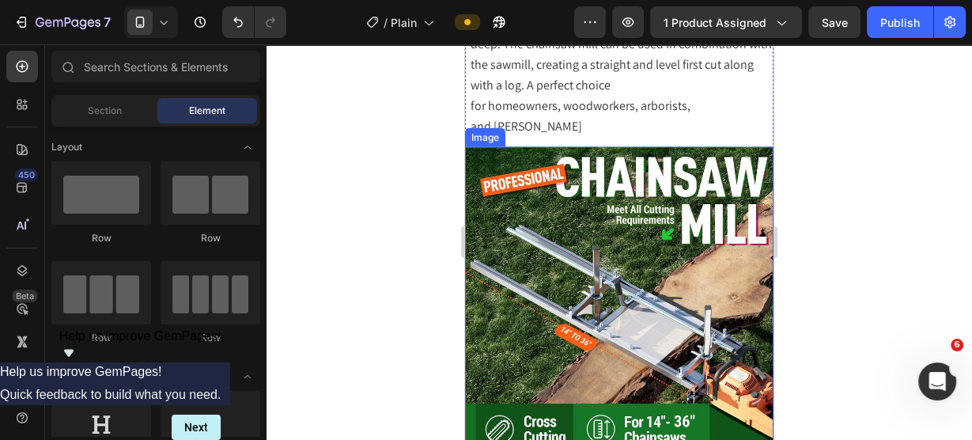
click at [602, 296] on img at bounding box center [619, 301] width 308 height 308
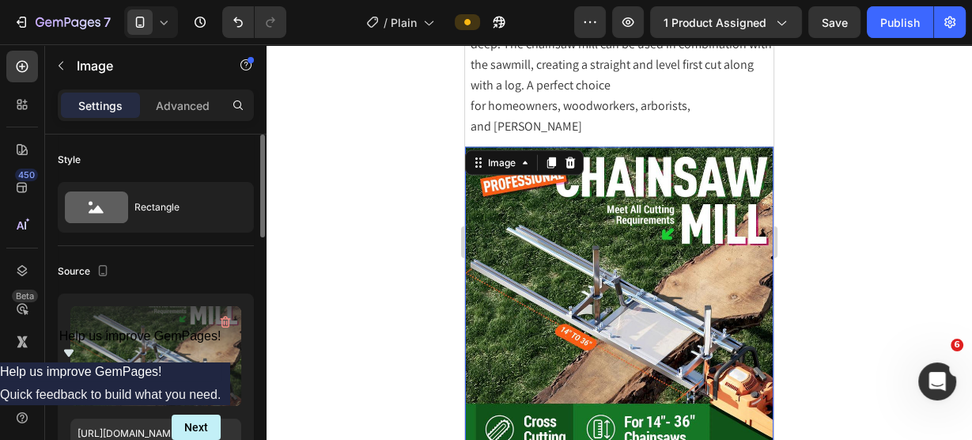
click at [159, 369] on input "file" at bounding box center [155, 382] width 109 height 27
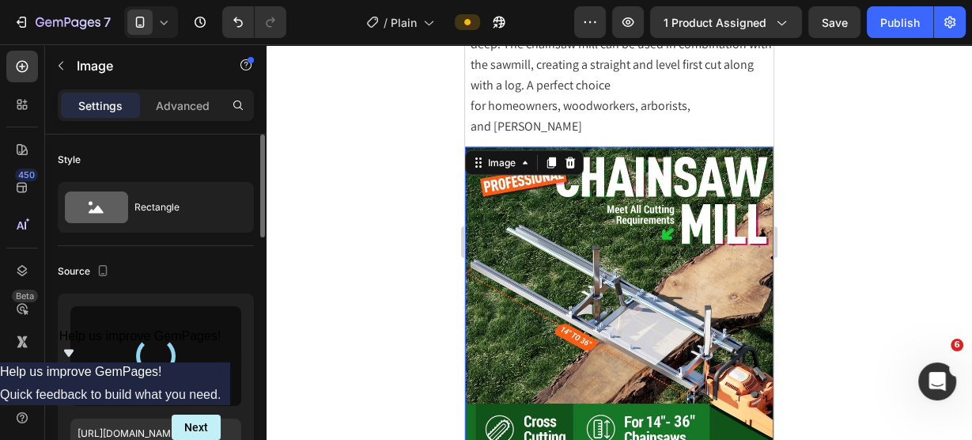
type input "[URL][DOMAIN_NAME]"
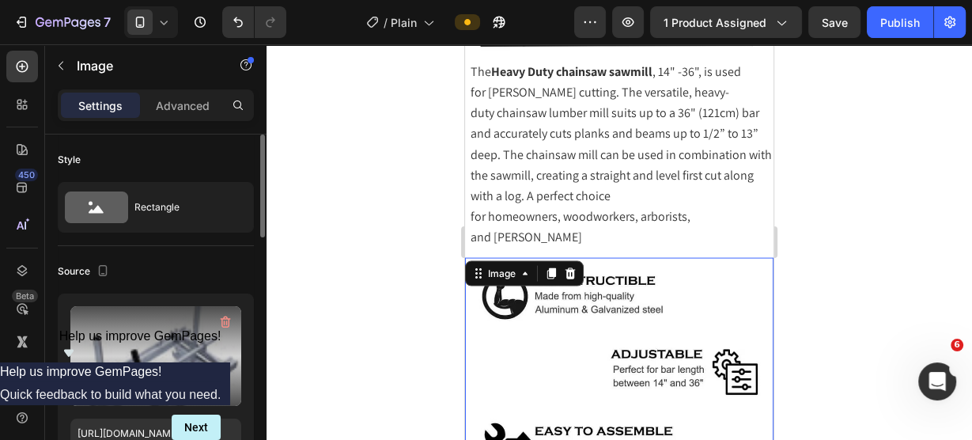
scroll to position [2788, 0]
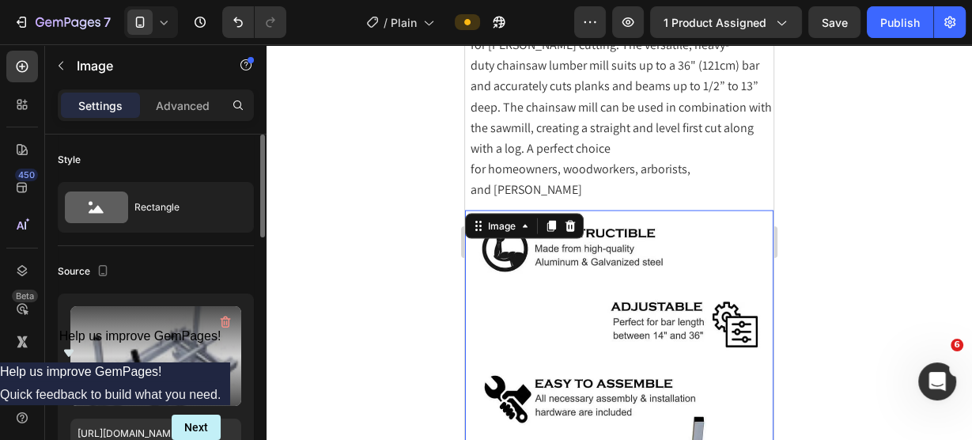
click at [949, 215] on div at bounding box center [620, 242] width 706 height 396
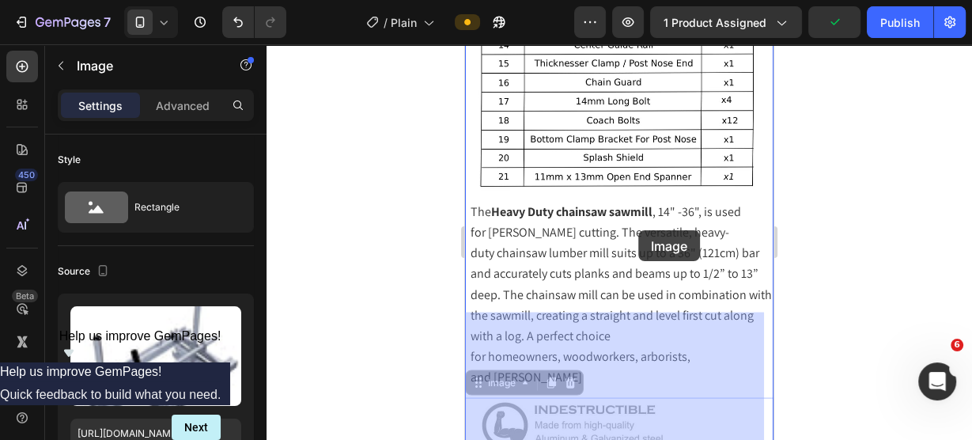
scroll to position [2598, 0]
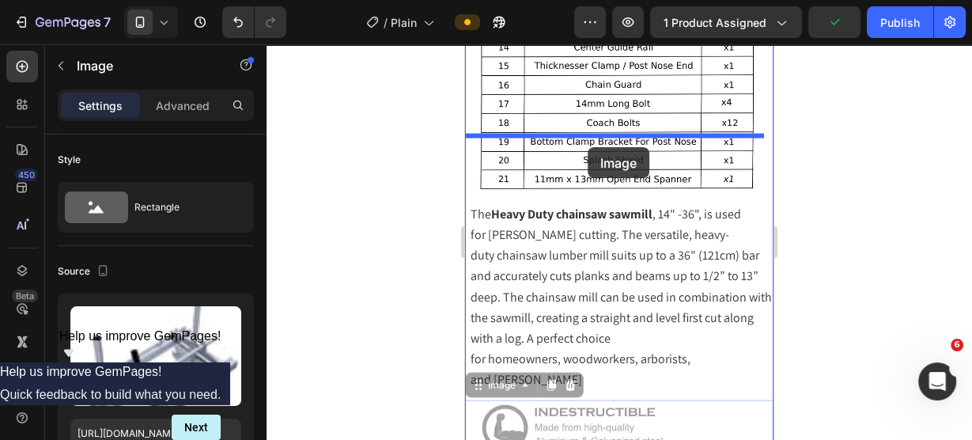
drag, startPoint x: 633, startPoint y: 267, endPoint x: 588, endPoint y: 147, distance: 127.7
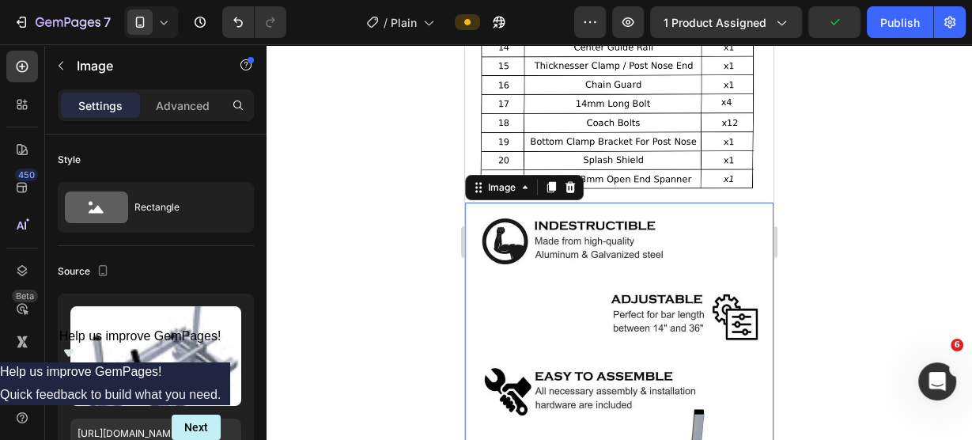
click at [346, 164] on div at bounding box center [620, 242] width 706 height 396
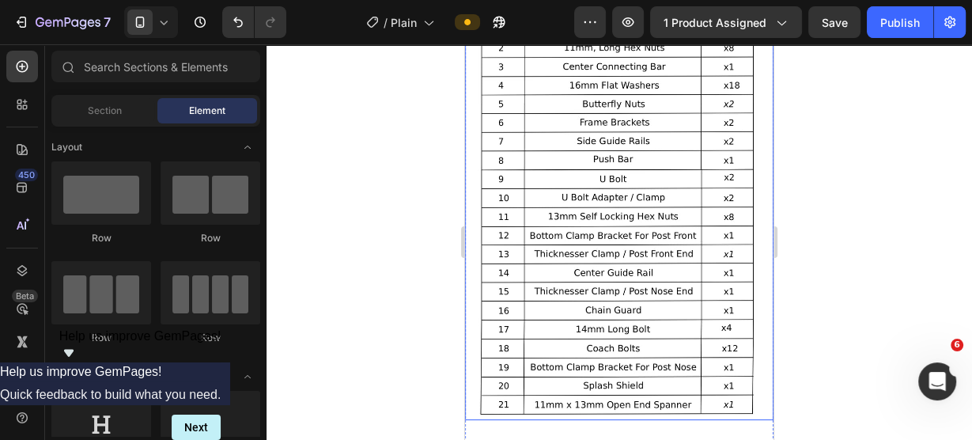
scroll to position [2724, 0]
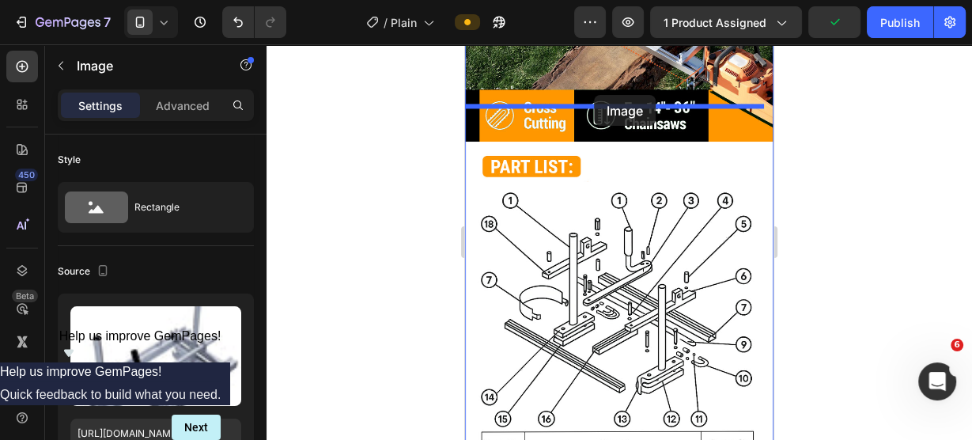
drag, startPoint x: 653, startPoint y: 229, endPoint x: 594, endPoint y: 95, distance: 145.9
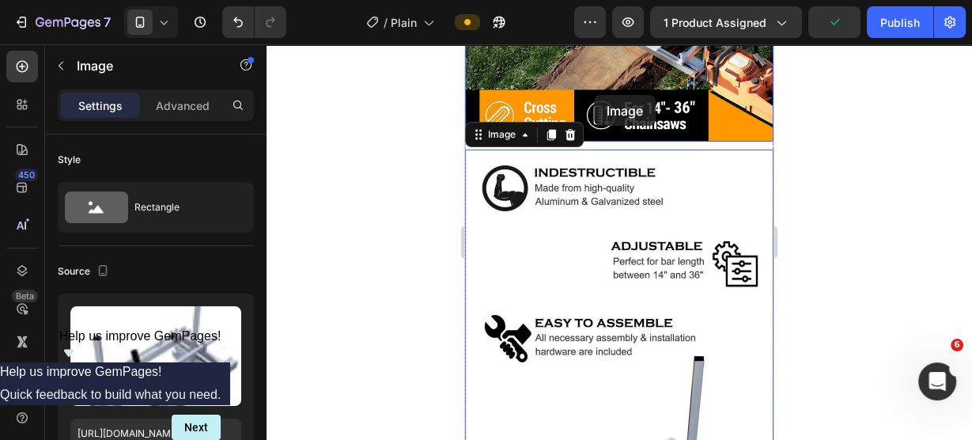
scroll to position [1917, 0]
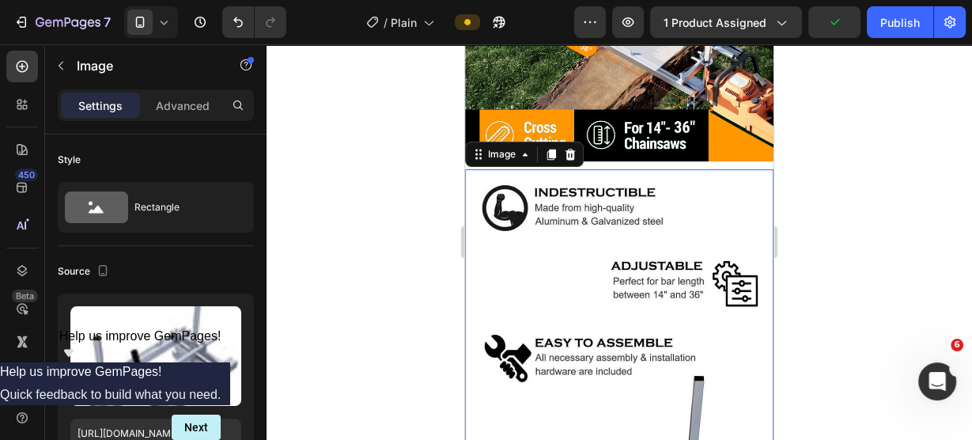
click at [877, 159] on div at bounding box center [620, 242] width 706 height 396
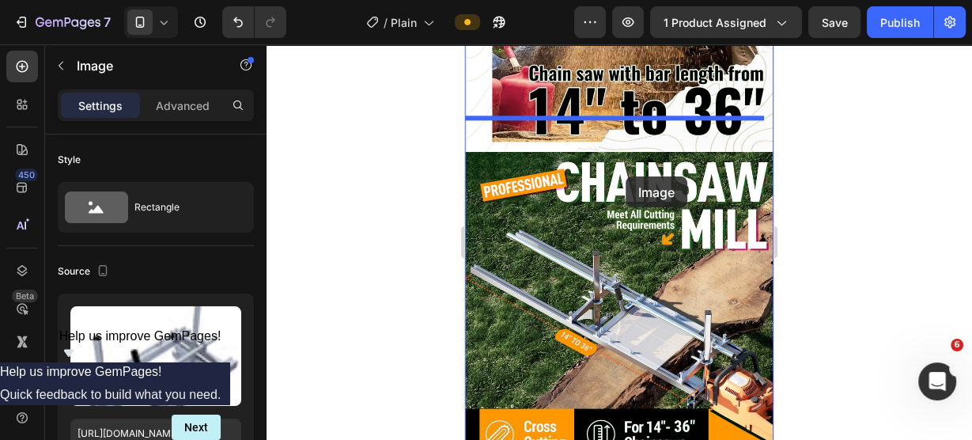
scroll to position [1601, 0]
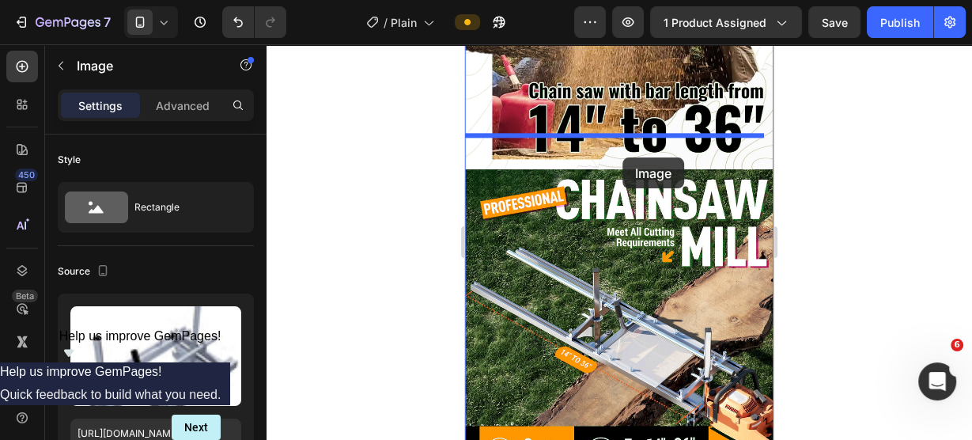
drag, startPoint x: 612, startPoint y: 253, endPoint x: 623, endPoint y: 153, distance: 101.0
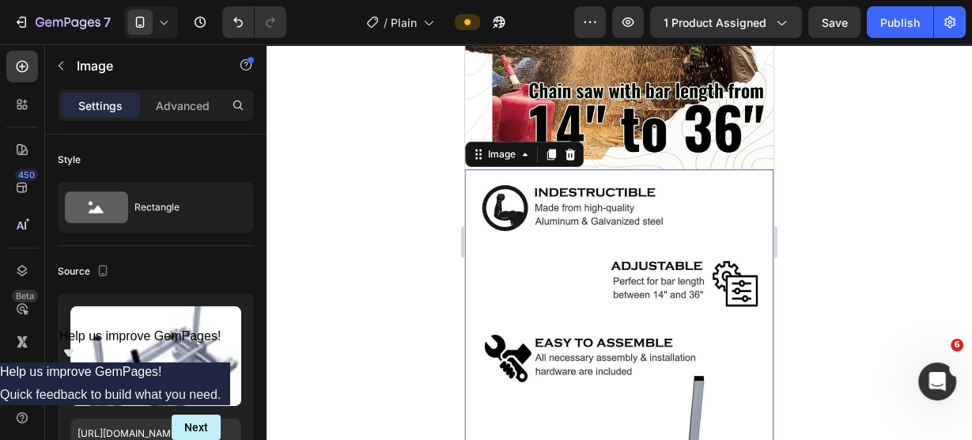
click at [889, 161] on div at bounding box center [620, 242] width 706 height 396
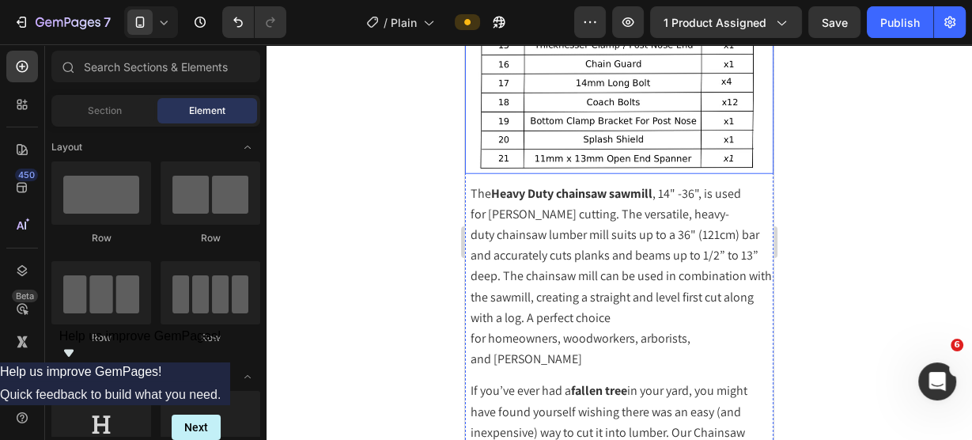
scroll to position [3375, 0]
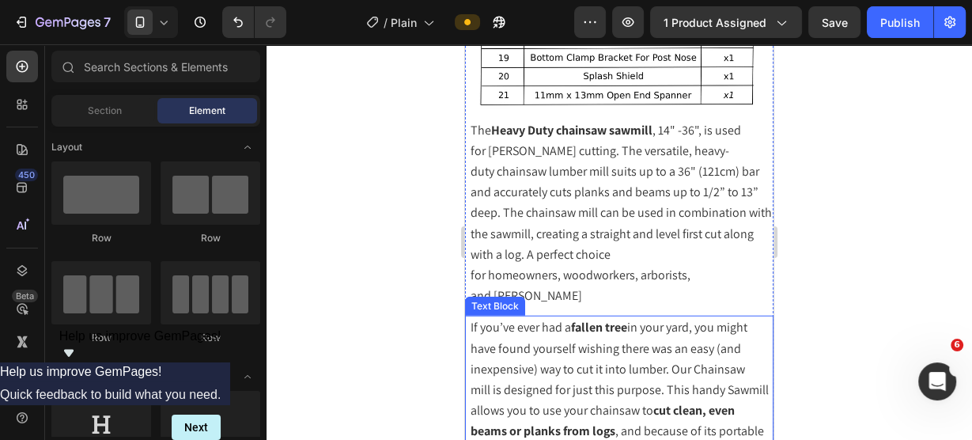
click at [619, 319] on span "If you’ve ever had a fallen tree in your yard, you might have found yourself wi…" at bounding box center [620, 410] width 298 height 183
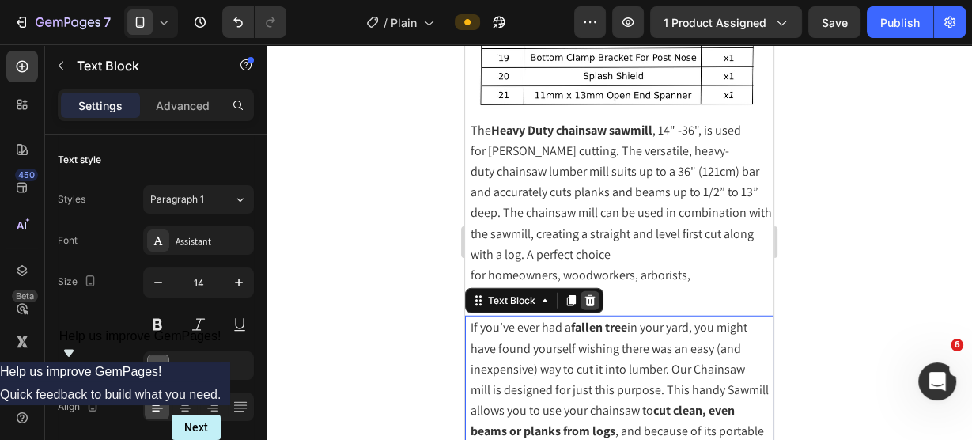
click at [592, 291] on div at bounding box center [590, 300] width 19 height 19
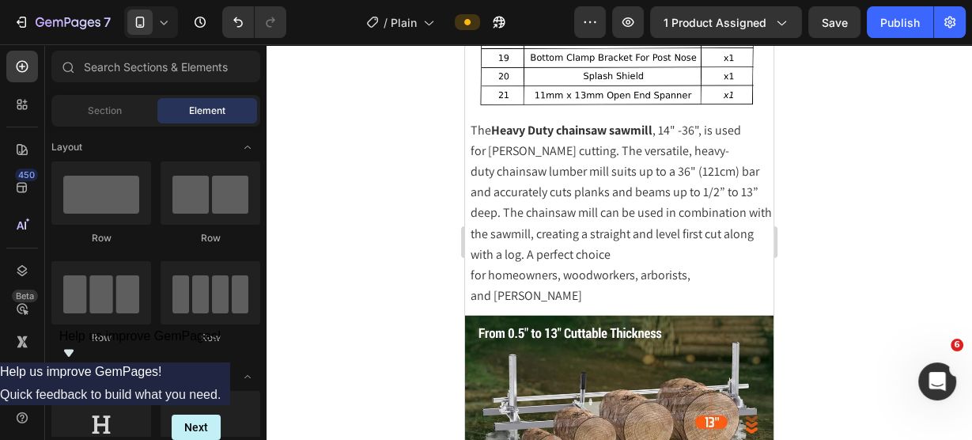
click at [971, 241] on div at bounding box center [620, 242] width 706 height 396
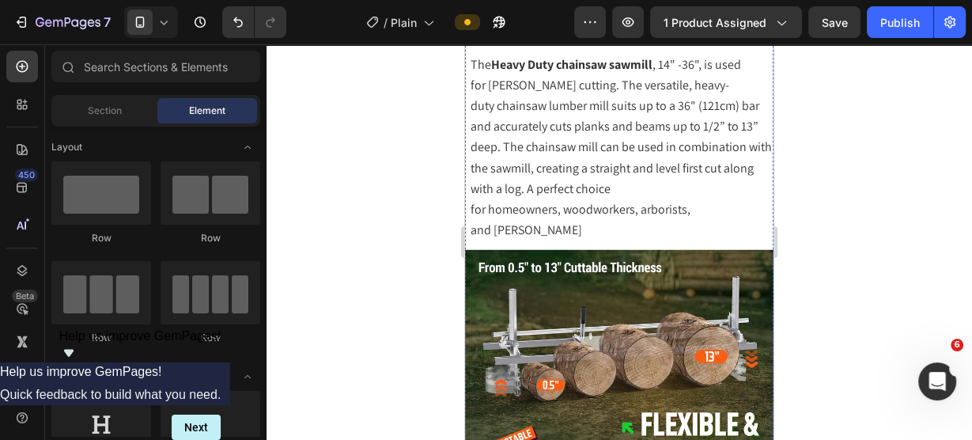
scroll to position [3439, 0]
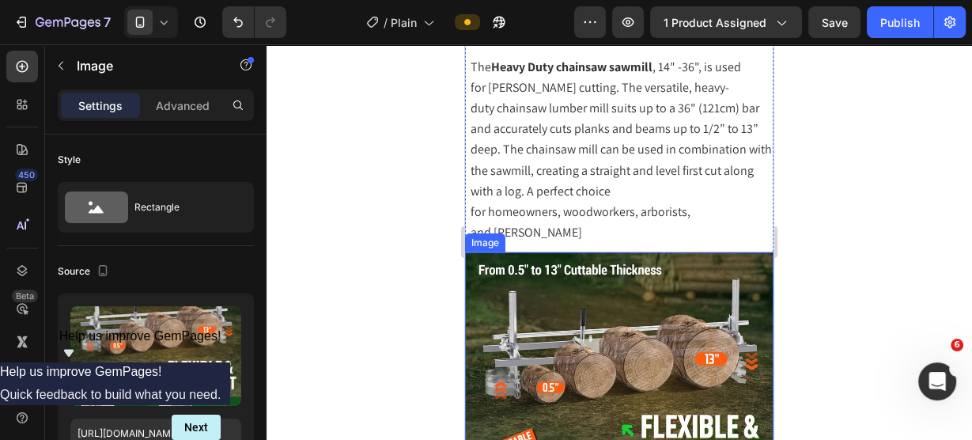
click at [638, 268] on img at bounding box center [619, 406] width 308 height 308
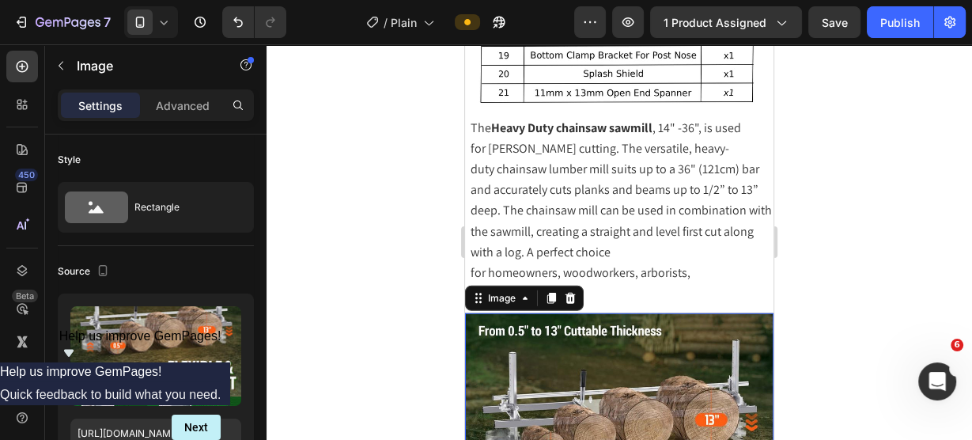
scroll to position [3375, 0]
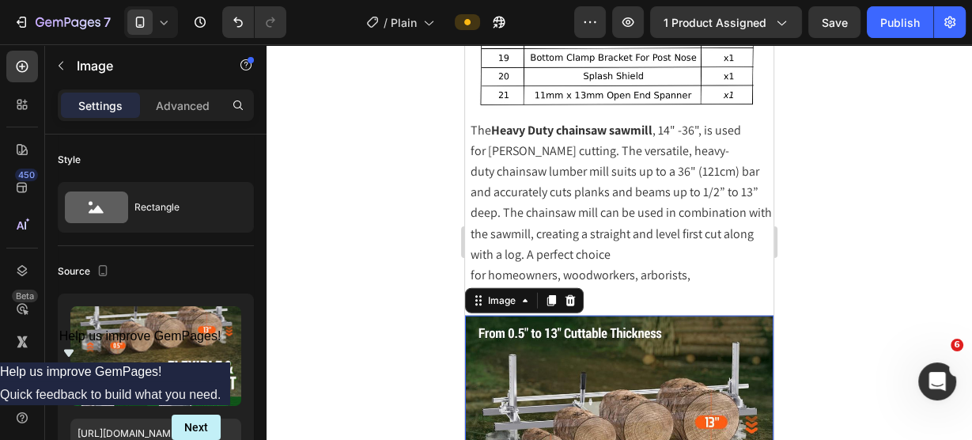
click at [577, 291] on div at bounding box center [570, 300] width 19 height 19
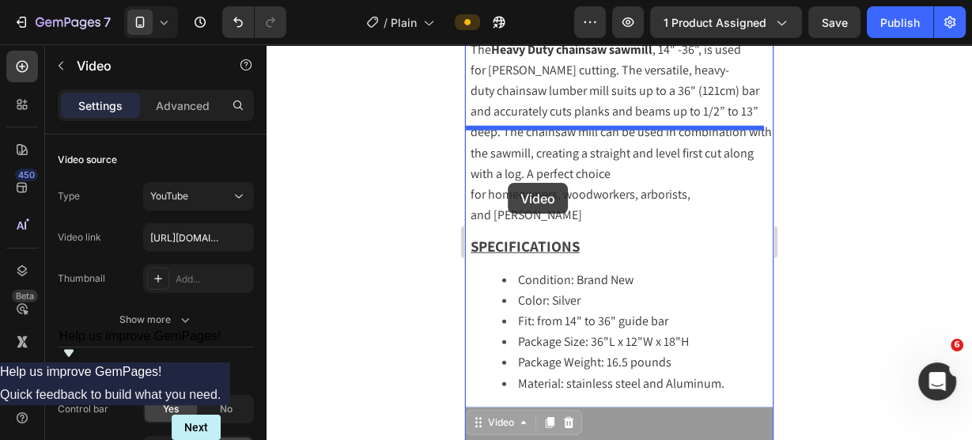
scroll to position [3439, 0]
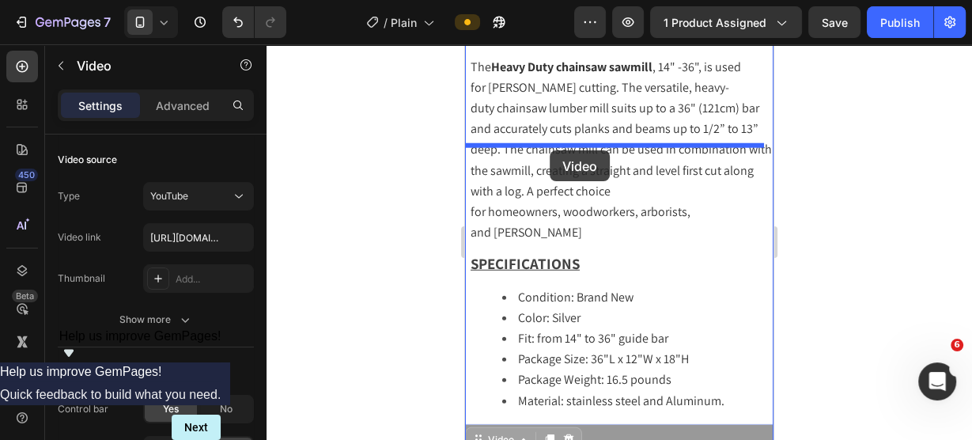
drag, startPoint x: 490, startPoint y: 266, endPoint x: 560, endPoint y: 137, distance: 146.5
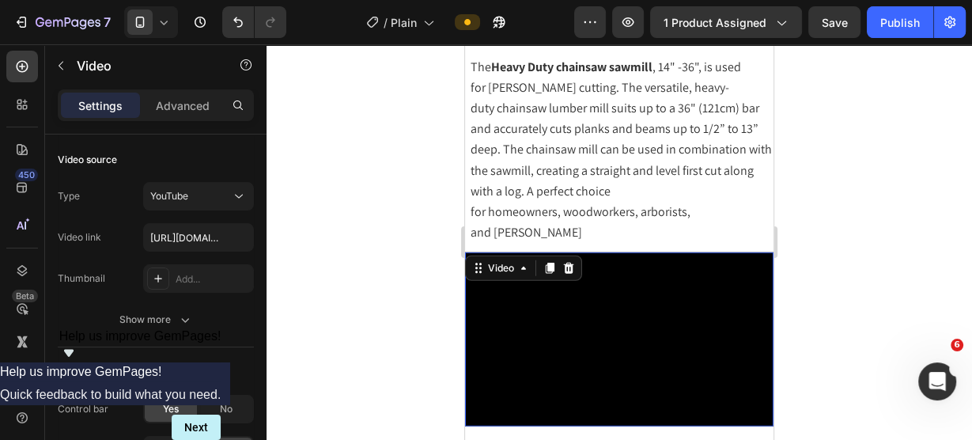
click at [845, 191] on div at bounding box center [620, 242] width 706 height 396
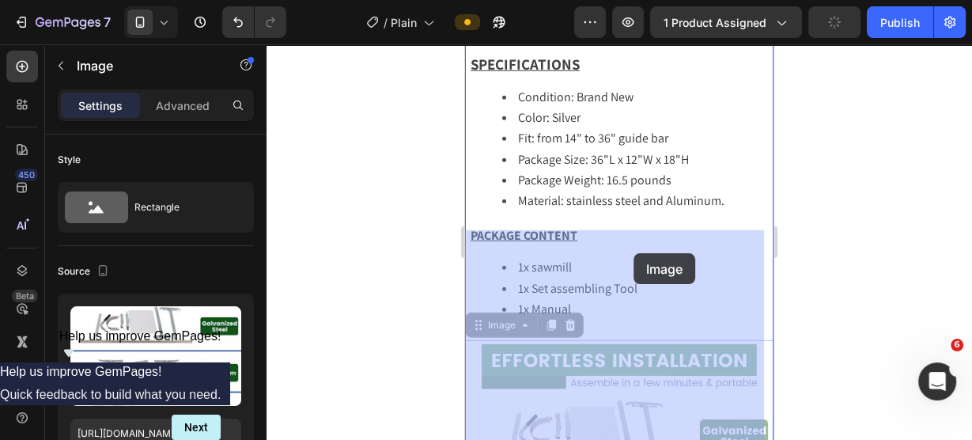
scroll to position [3755, 0]
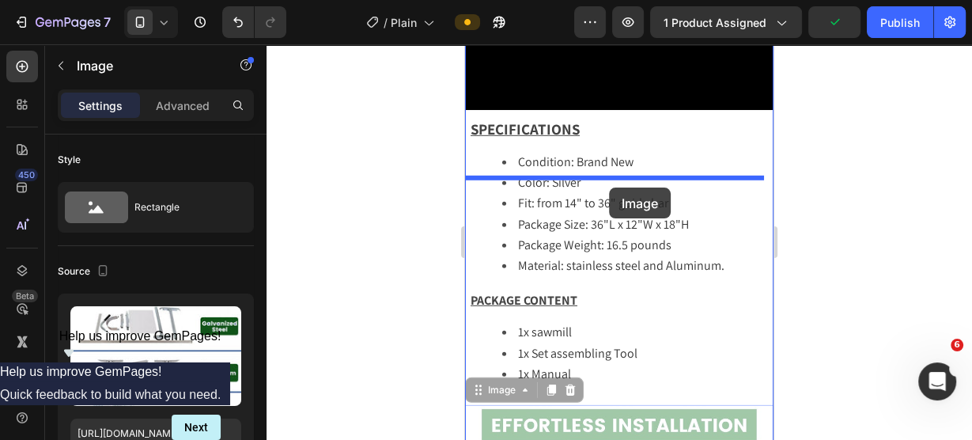
drag, startPoint x: 630, startPoint y: 316, endPoint x: 609, endPoint y: 187, distance: 129.8
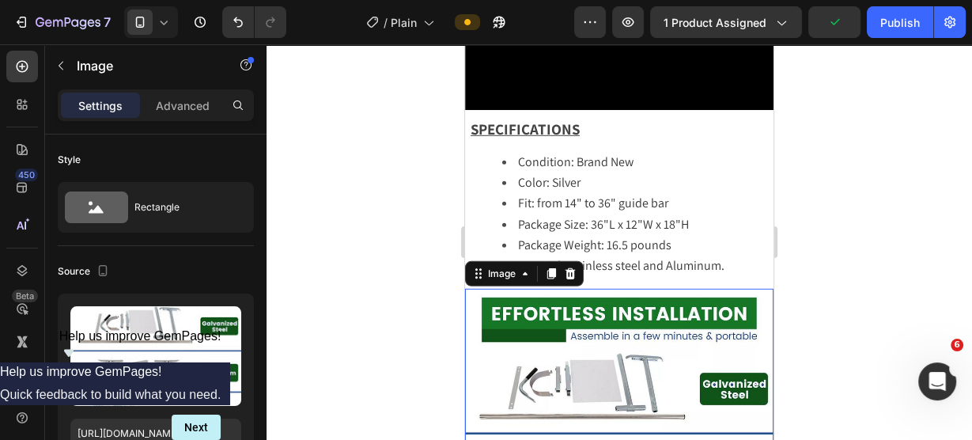
click at [335, 218] on div at bounding box center [620, 242] width 706 height 396
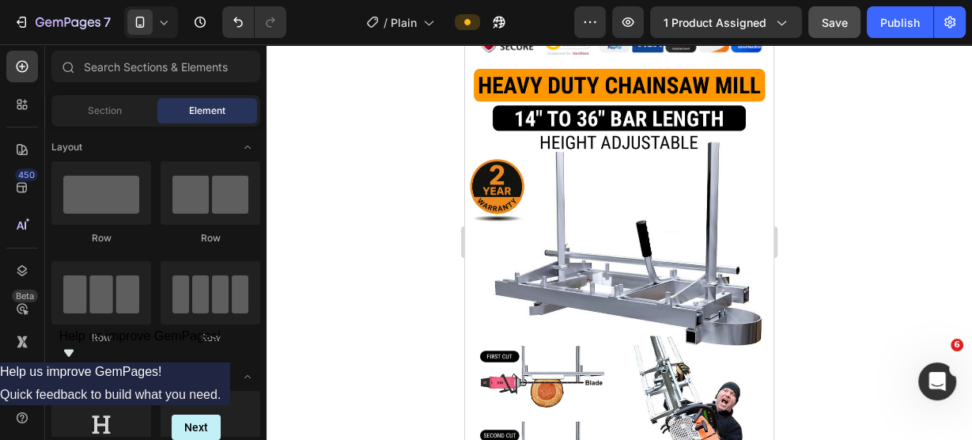
scroll to position [654, 0]
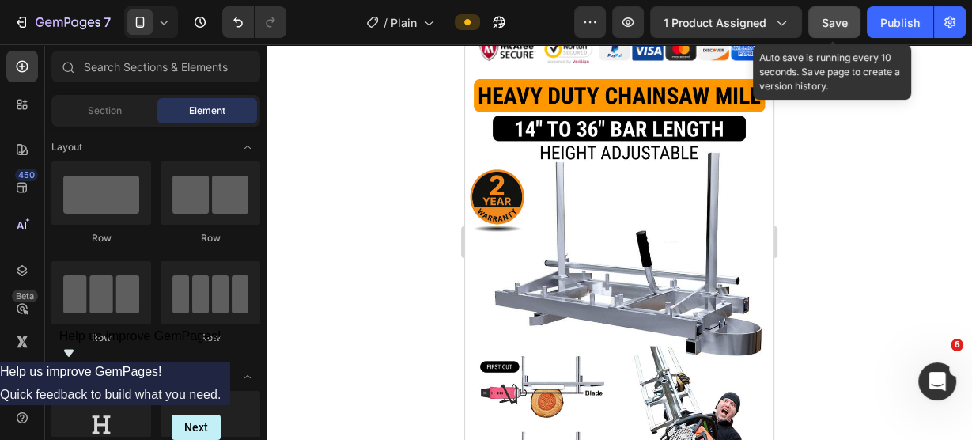
click at [825, 19] on span "Save" at bounding box center [835, 22] width 26 height 13
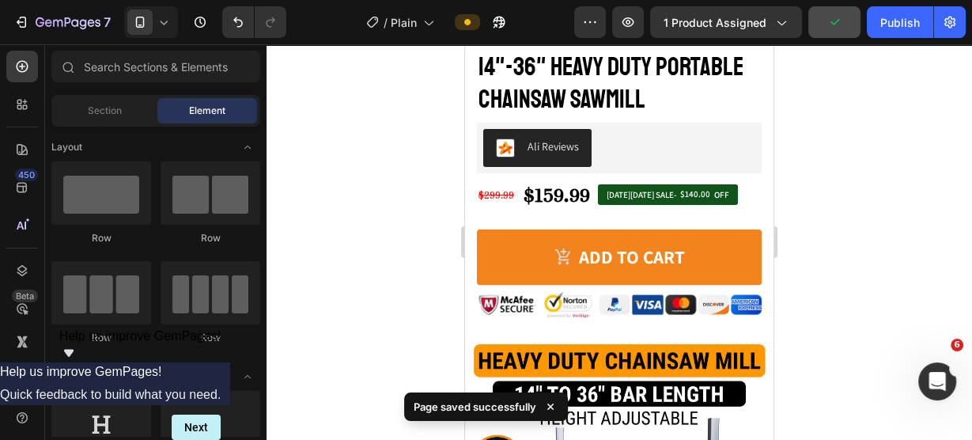
scroll to position [401, 0]
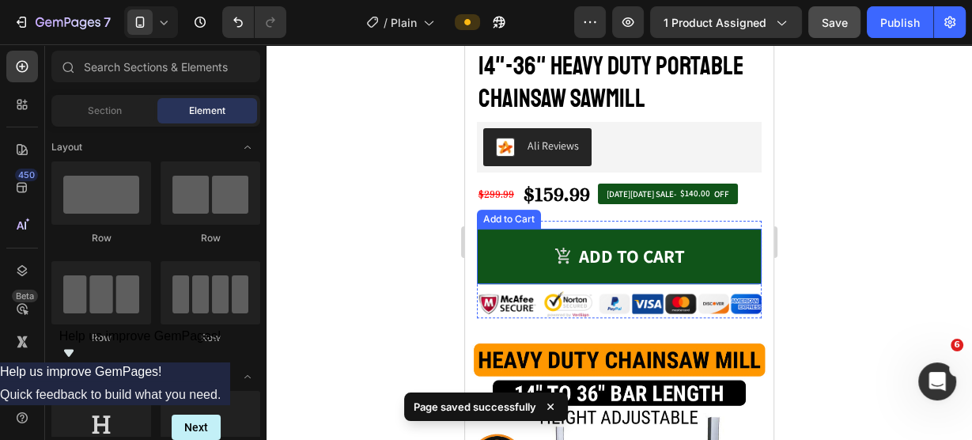
click at [502, 242] on button "Add to cart" at bounding box center [619, 256] width 285 height 55
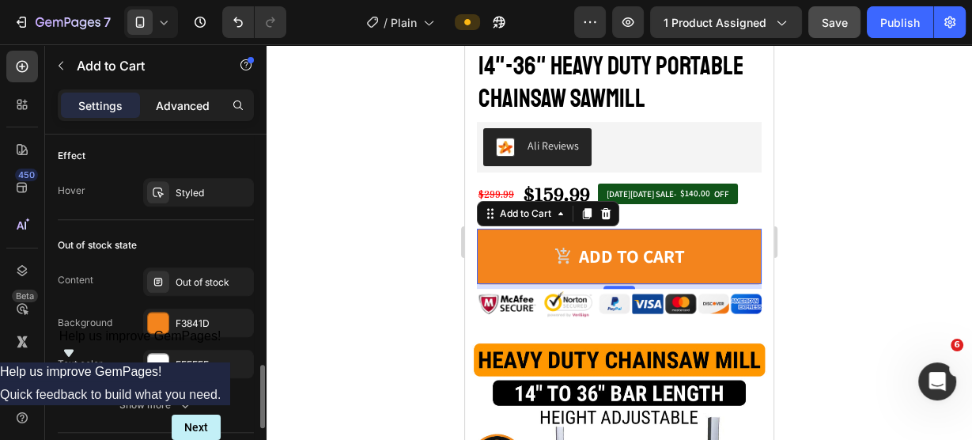
click at [178, 94] on div "Advanced" at bounding box center [182, 105] width 79 height 25
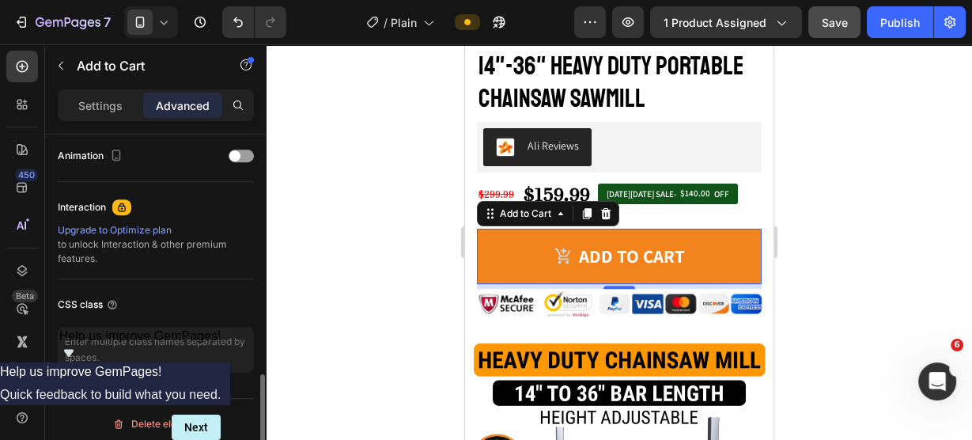
scroll to position [702, 0]
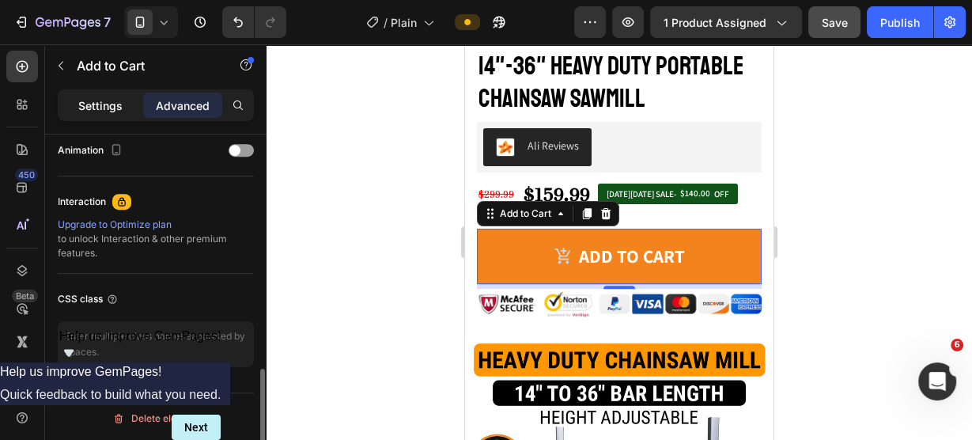
click at [100, 100] on p "Settings" at bounding box center [100, 105] width 44 height 17
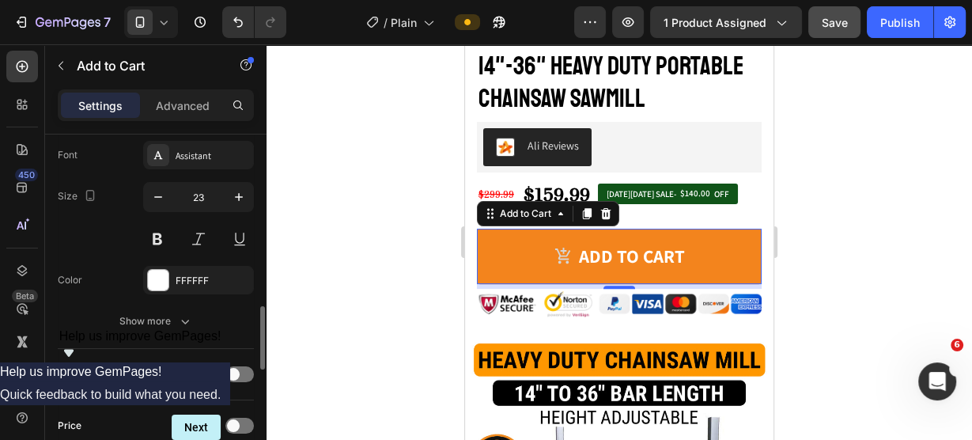
scroll to position [1012, 0]
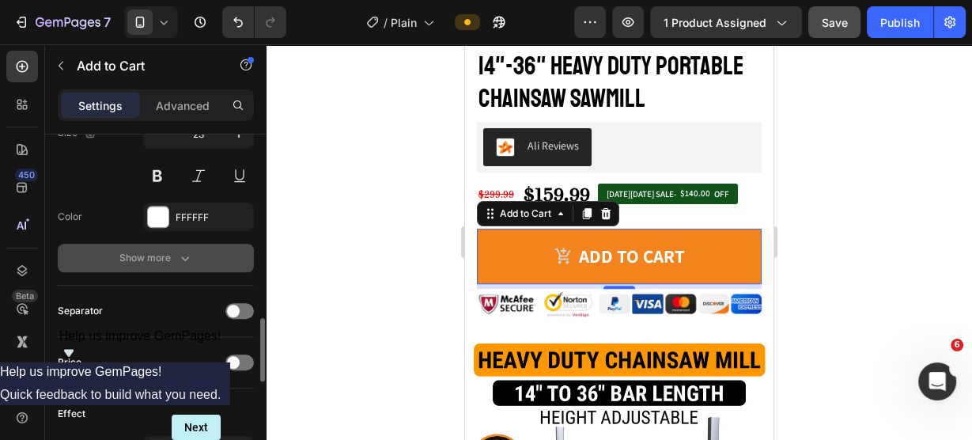
click at [184, 259] on icon "button" at bounding box center [185, 258] width 16 height 16
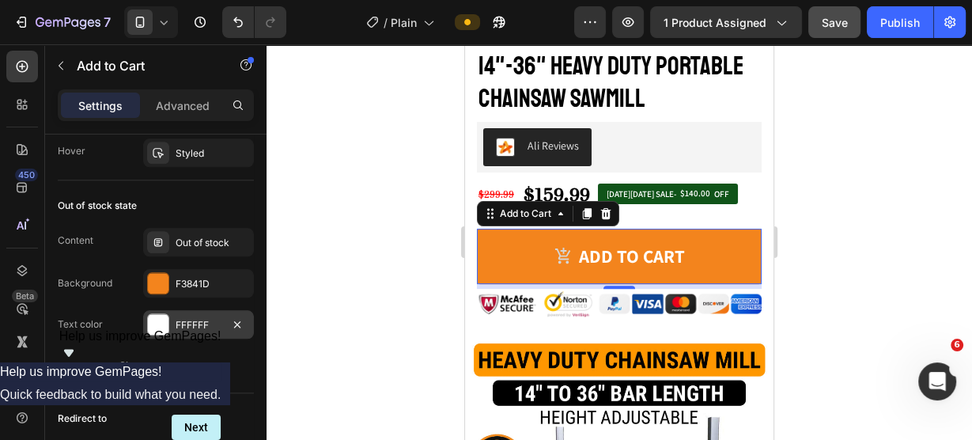
scroll to position [1582, 0]
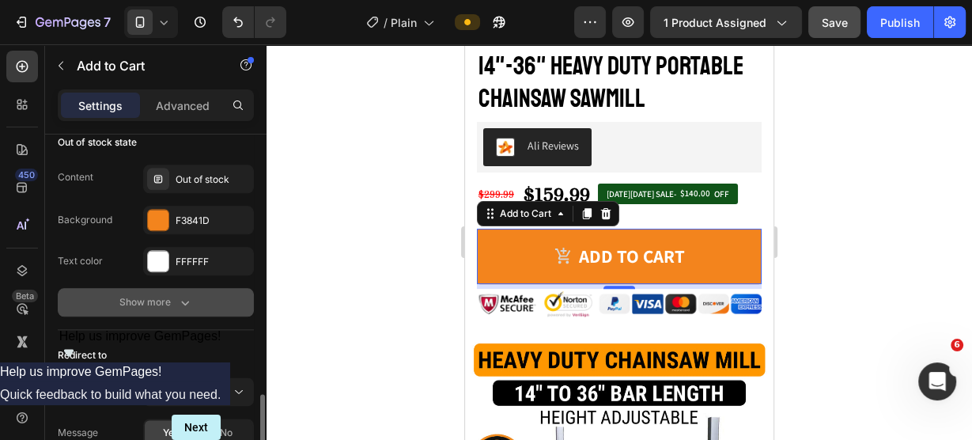
click at [176, 306] on button "Show more" at bounding box center [156, 302] width 196 height 28
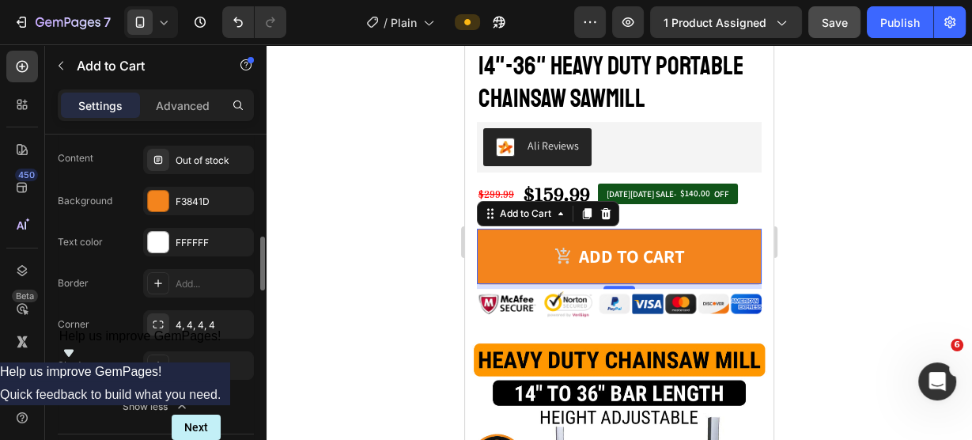
scroll to position [1411, 0]
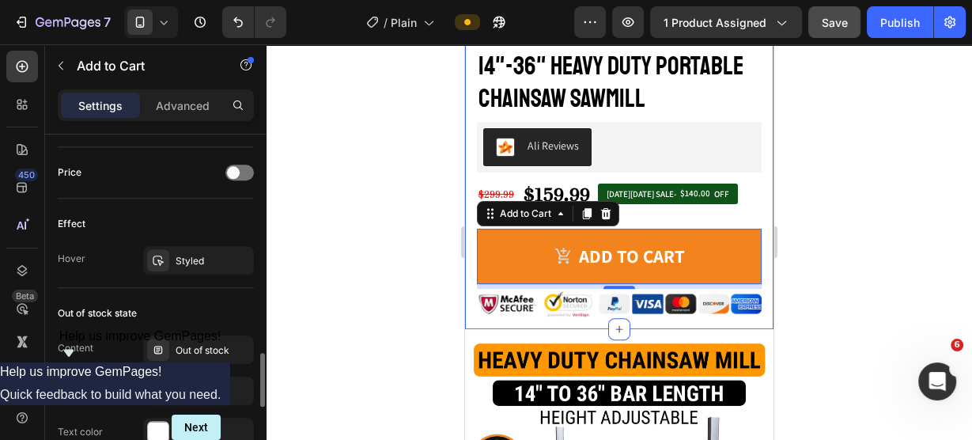
click at [894, 117] on div at bounding box center [620, 242] width 706 height 396
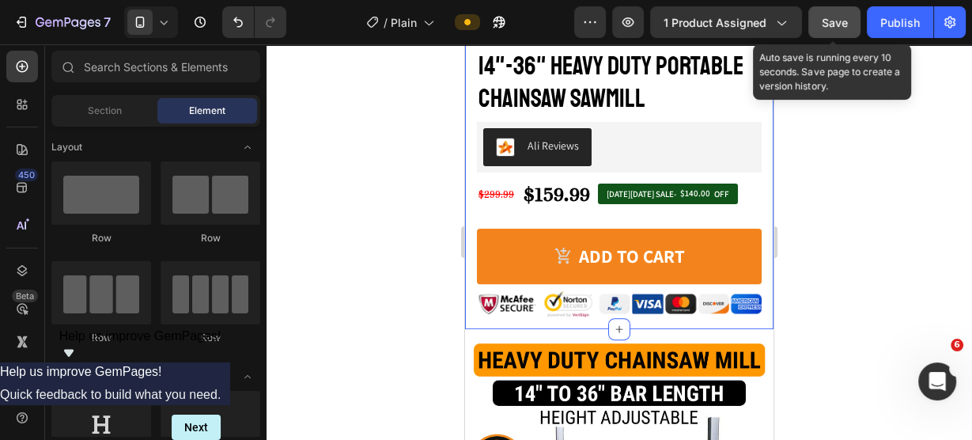
click at [844, 16] on span "Save" at bounding box center [835, 22] width 26 height 13
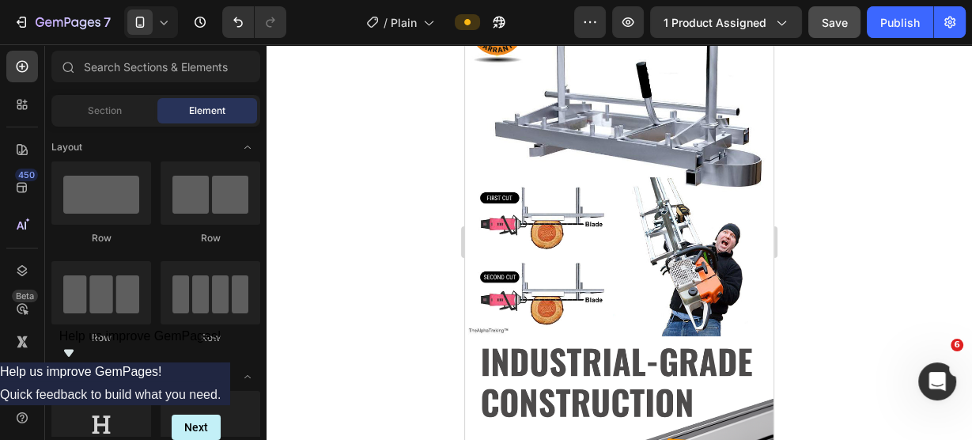
scroll to position [246, 0]
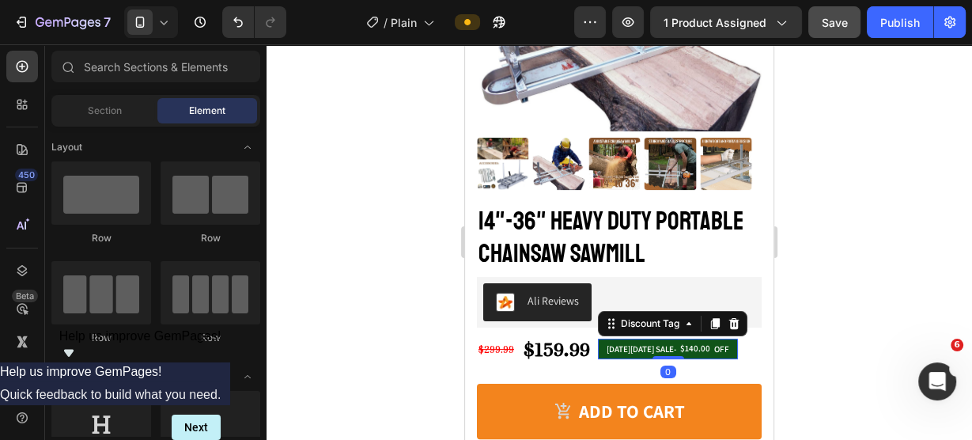
click at [698, 341] on div "$140.00" at bounding box center [695, 348] width 33 height 14
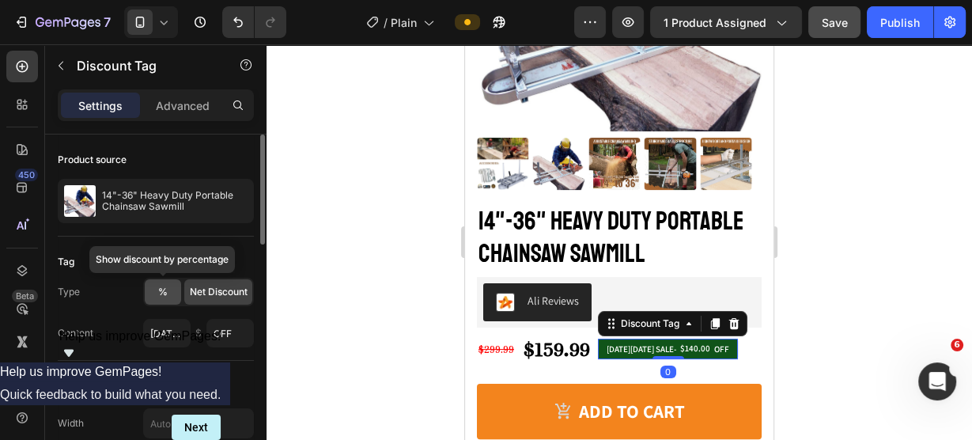
click at [163, 298] on div "%" at bounding box center [163, 291] width 36 height 25
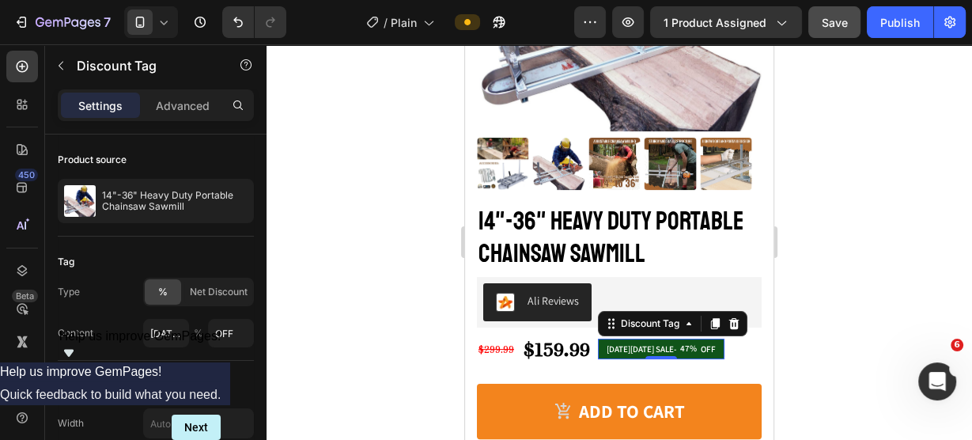
click at [676, 341] on div "[DATE][DATE] SALE-" at bounding box center [641, 349] width 74 height 16
click at [676, 343] on p "[DATE][DATE] SALE-" at bounding box center [642, 348] width 70 height 11
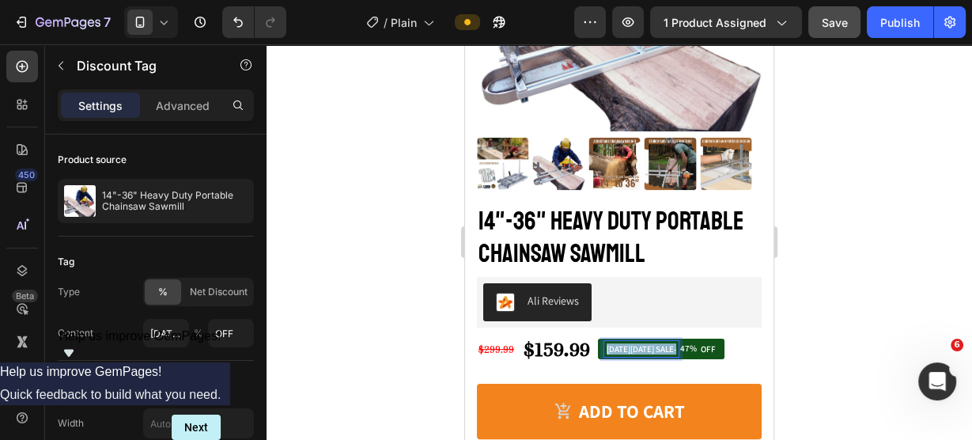
click at [676, 343] on p "[DATE][DATE] SALE-" at bounding box center [642, 348] width 70 height 11
click at [658, 343] on p "[DATE][DATE] SALE-" at bounding box center [642, 348] width 70 height 11
click at [662, 343] on p "[DATE][DATE] SALE-" at bounding box center [642, 348] width 70 height 11
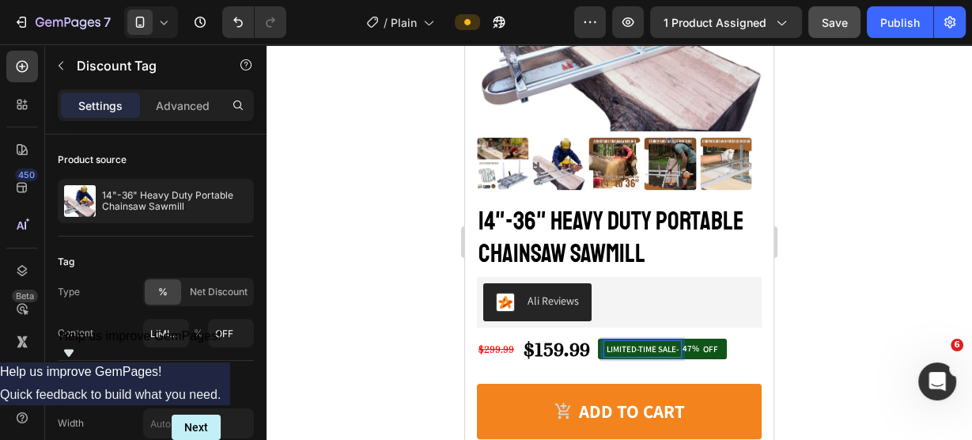
click at [634, 343] on p "LIMITED-TIME SALE-" at bounding box center [643, 348] width 72 height 11
copy p "LIMITED-TIME SALE-"
click at [653, 341] on div "LIMITED-TIME SALE-" at bounding box center [642, 349] width 77 height 16
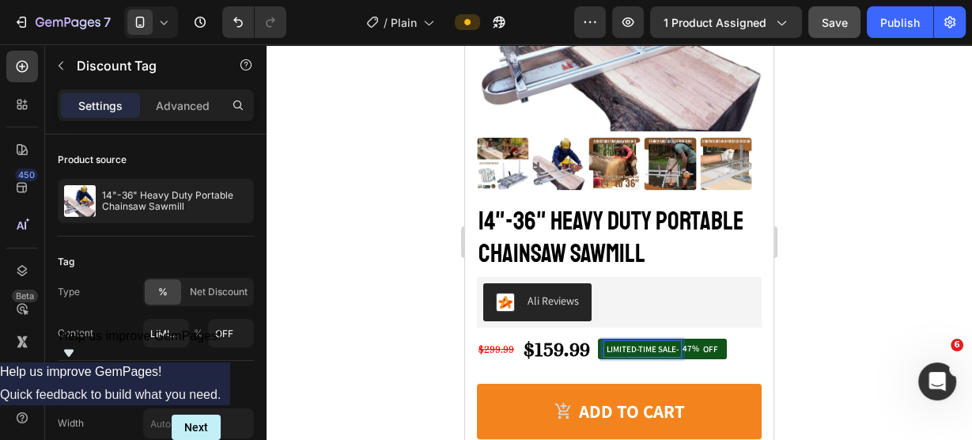
click at [642, 343] on p "LIMITED-TIME SALE-" at bounding box center [643, 348] width 72 height 11
type input "LIMITED TIME SALE-"
click at [908, 252] on div at bounding box center [620, 242] width 706 height 396
click at [707, 341] on div "OFF" at bounding box center [711, 349] width 20 height 16
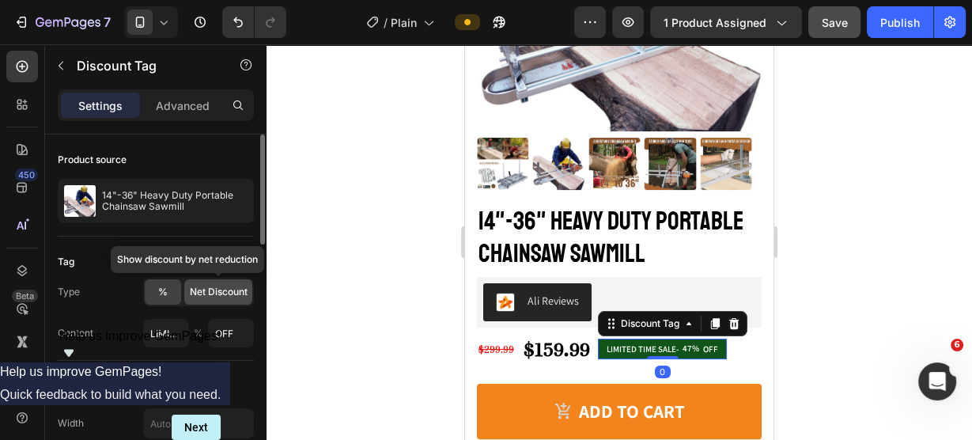
click at [223, 301] on div "Net Discount" at bounding box center [218, 291] width 68 height 25
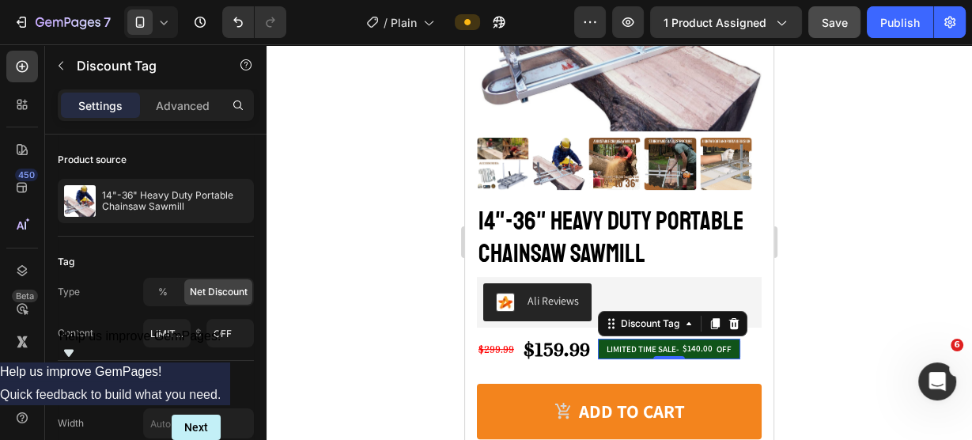
click at [855, 225] on div at bounding box center [620, 242] width 706 height 396
click at [665, 343] on p "LIMITED TIME SALE-" at bounding box center [643, 348] width 72 height 11
click at [666, 316] on div "Discount Tag" at bounding box center [650, 323] width 65 height 14
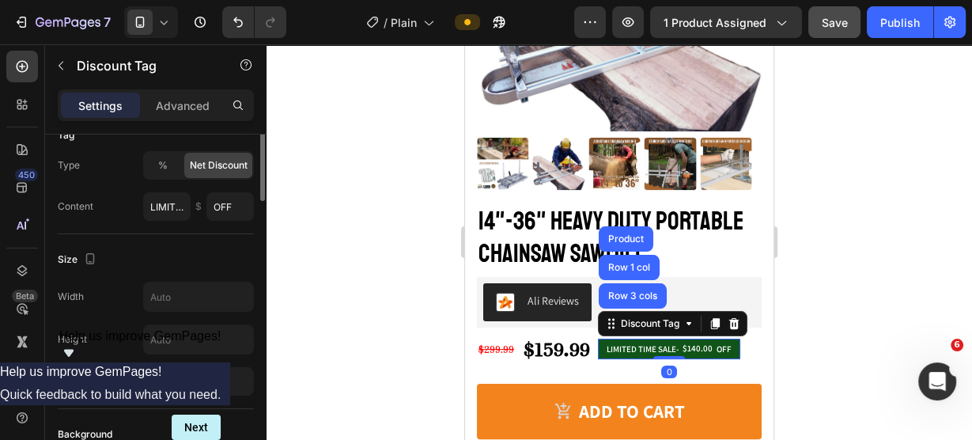
scroll to position [190, 0]
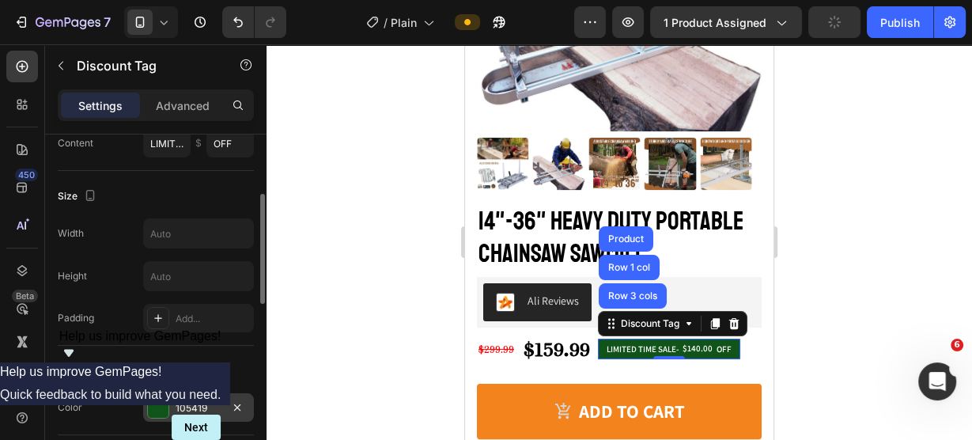
click at [159, 396] on div at bounding box center [158, 407] width 22 height 22
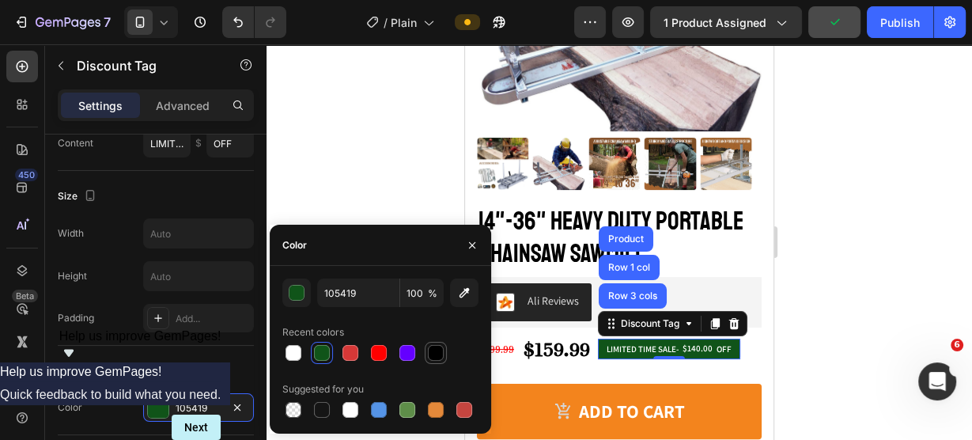
click at [440, 354] on div at bounding box center [436, 353] width 16 height 16
type input "000000"
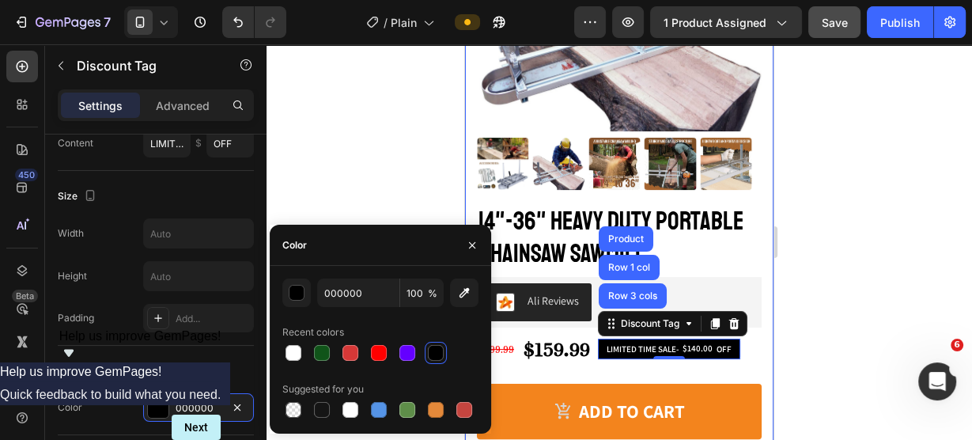
click at [865, 190] on div at bounding box center [620, 242] width 706 height 396
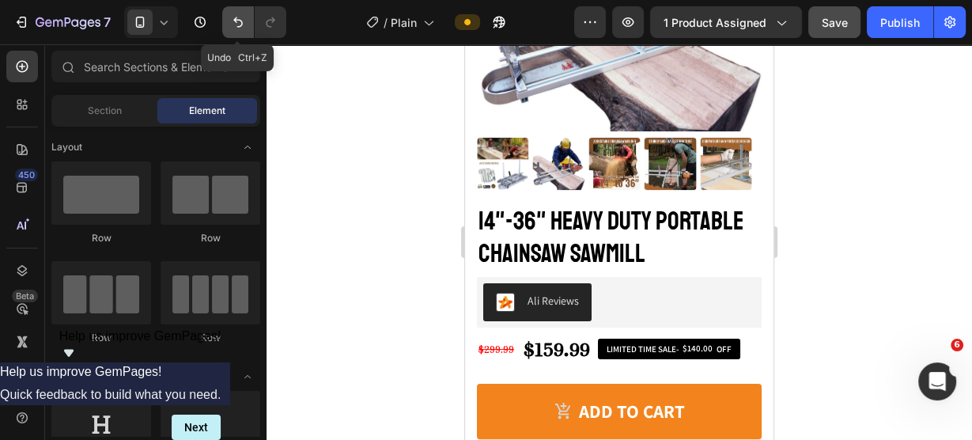
click at [237, 23] on icon "Undo/Redo" at bounding box center [238, 22] width 16 height 16
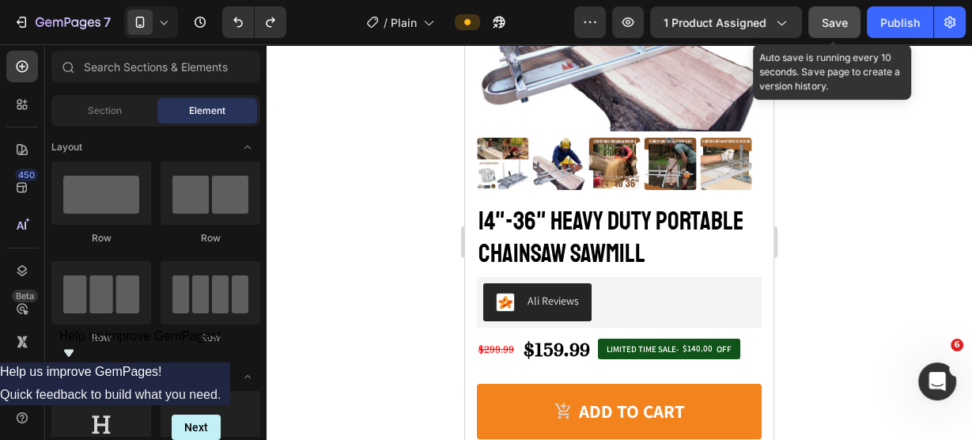
click at [836, 30] on button "Save" at bounding box center [834, 22] width 52 height 32
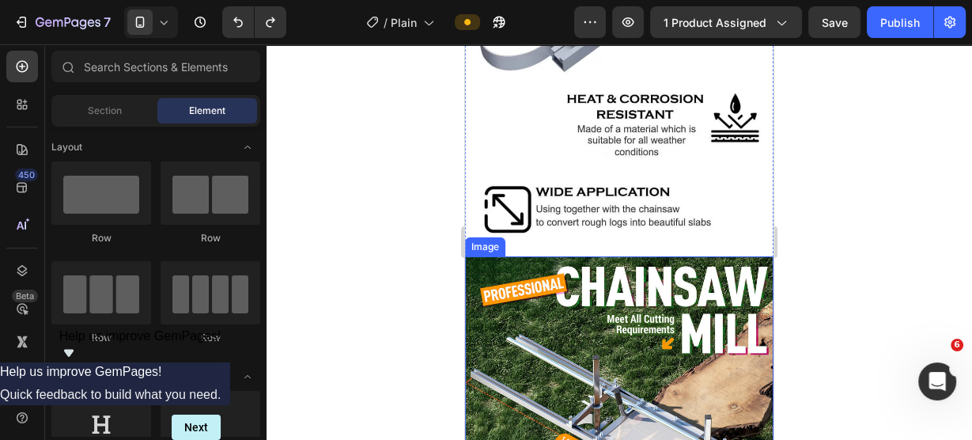
scroll to position [2081, 0]
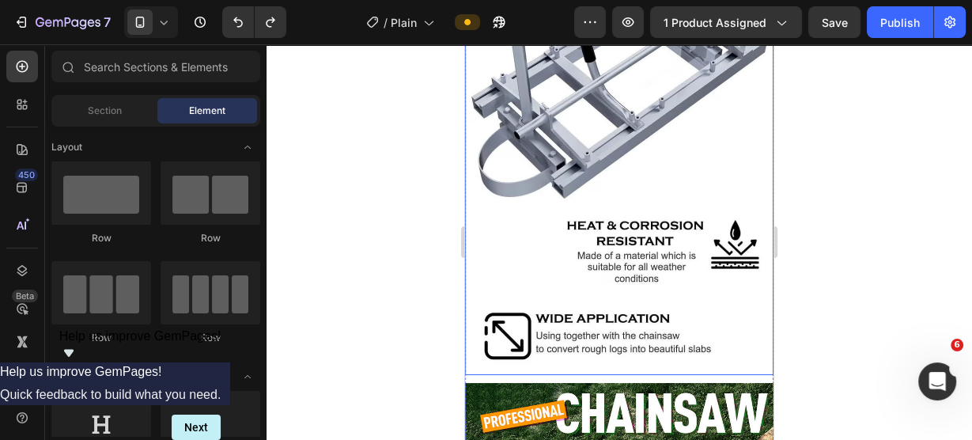
click at [624, 190] on img at bounding box center [619, 32] width 308 height 686
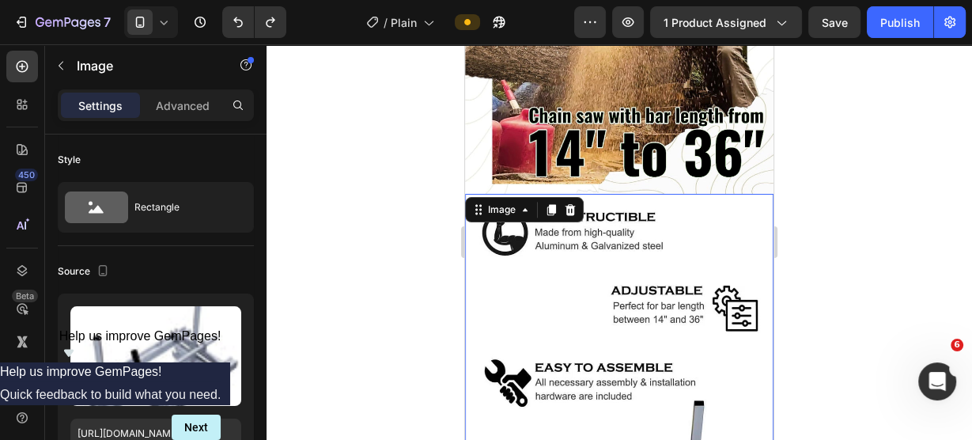
scroll to position [1575, 0]
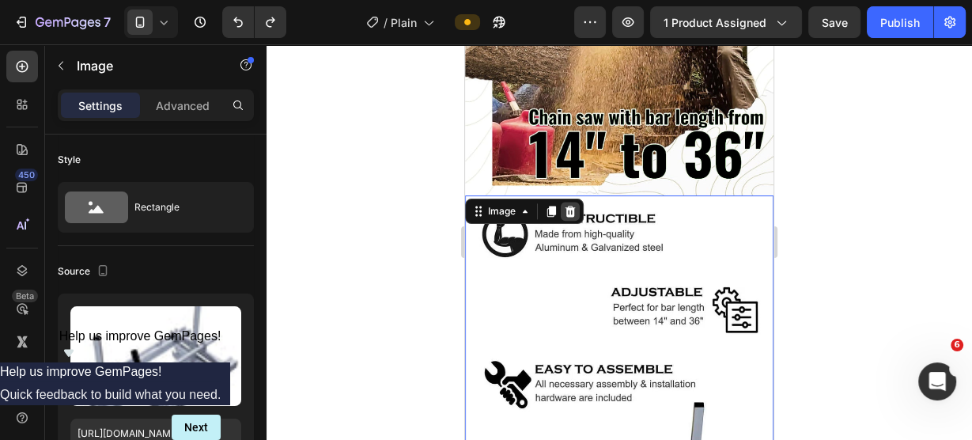
click at [573, 206] on icon at bounding box center [571, 211] width 10 height 11
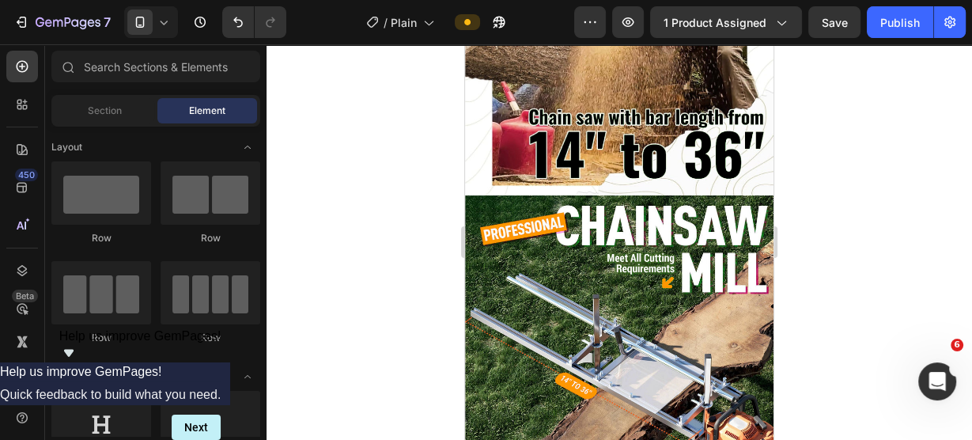
click at [971, 180] on div at bounding box center [620, 242] width 706 height 396
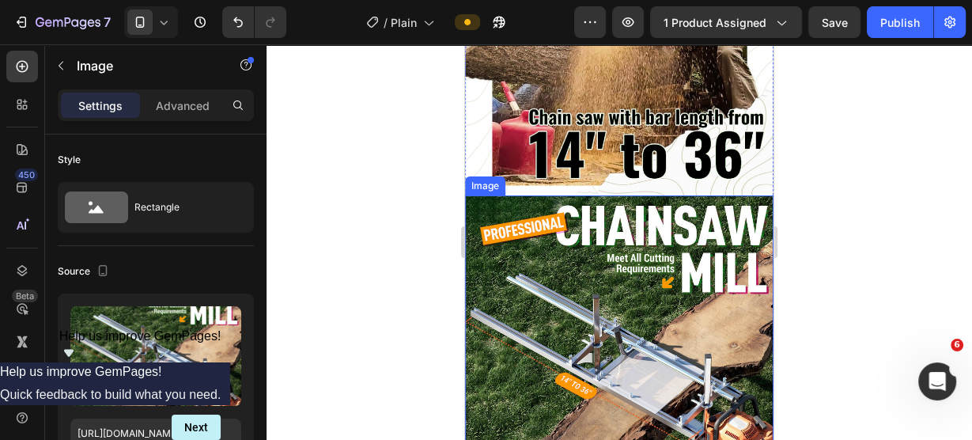
click at [687, 255] on img at bounding box center [619, 349] width 308 height 308
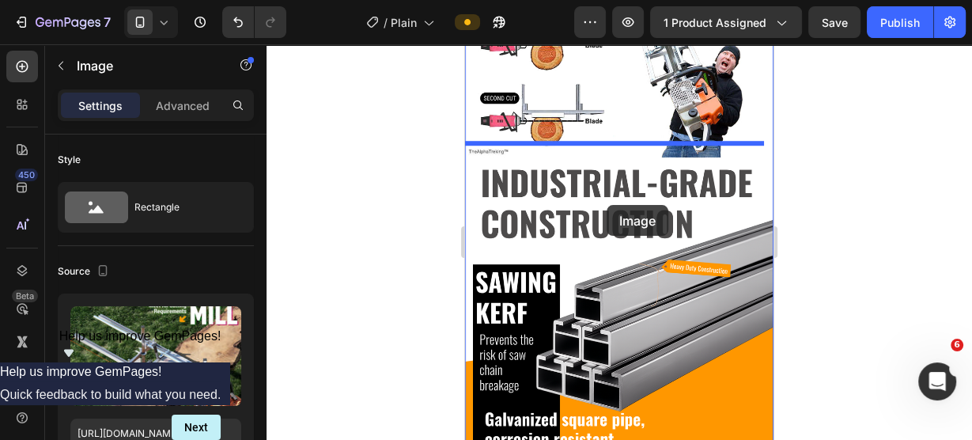
scroll to position [879, 0]
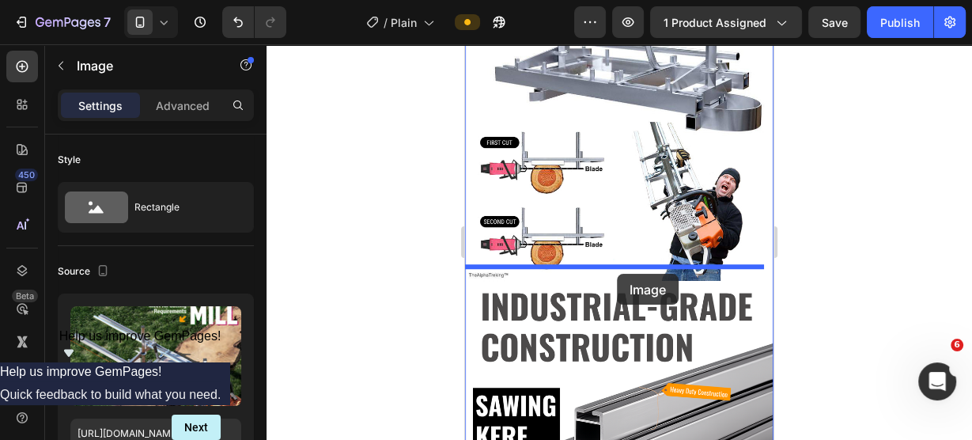
drag, startPoint x: 607, startPoint y: 413, endPoint x: 617, endPoint y: 274, distance: 139.5
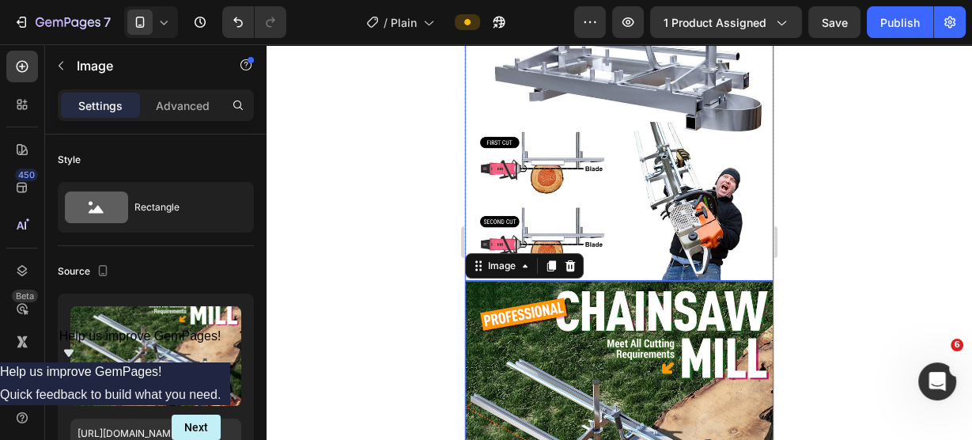
click at [937, 191] on div at bounding box center [620, 242] width 706 height 396
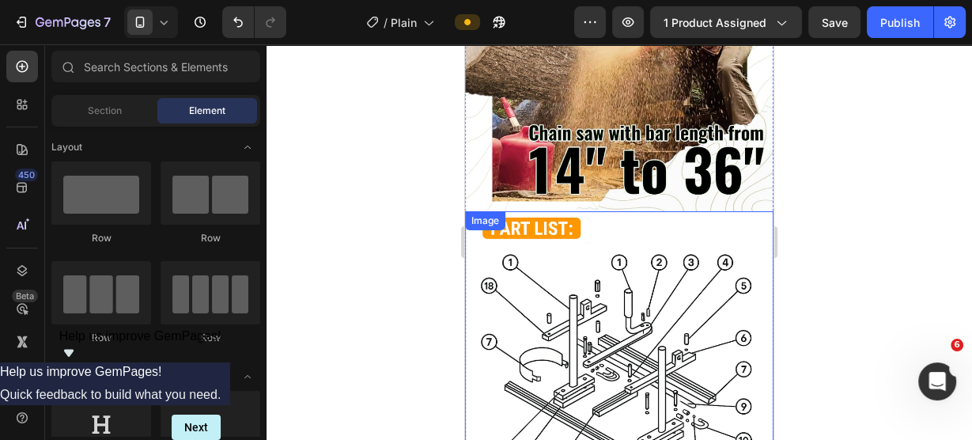
scroll to position [1701, 0]
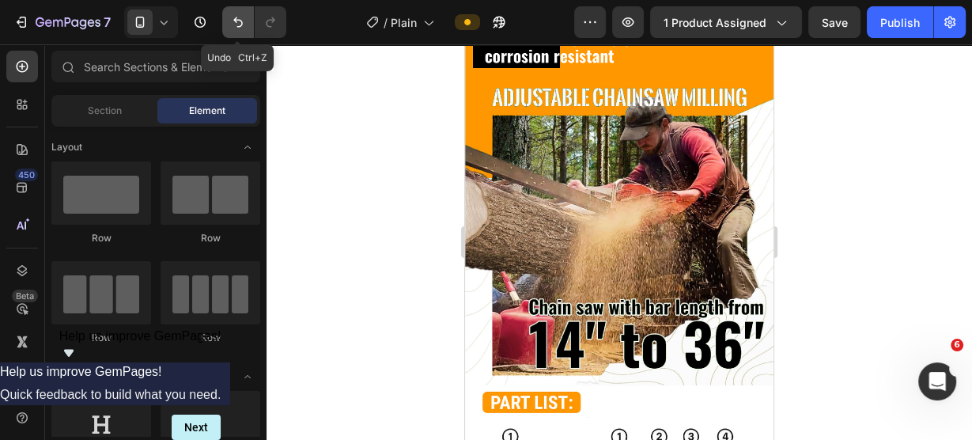
click at [228, 22] on button "Undo/Redo" at bounding box center [238, 22] width 32 height 32
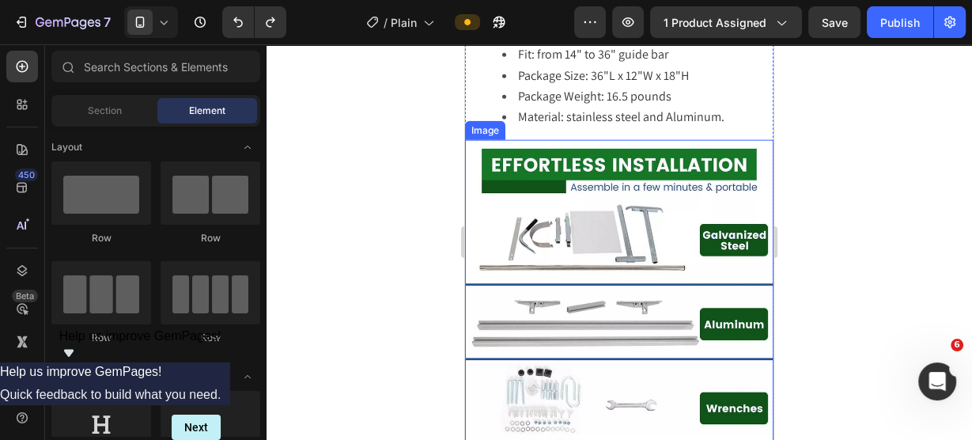
scroll to position [3230, 0]
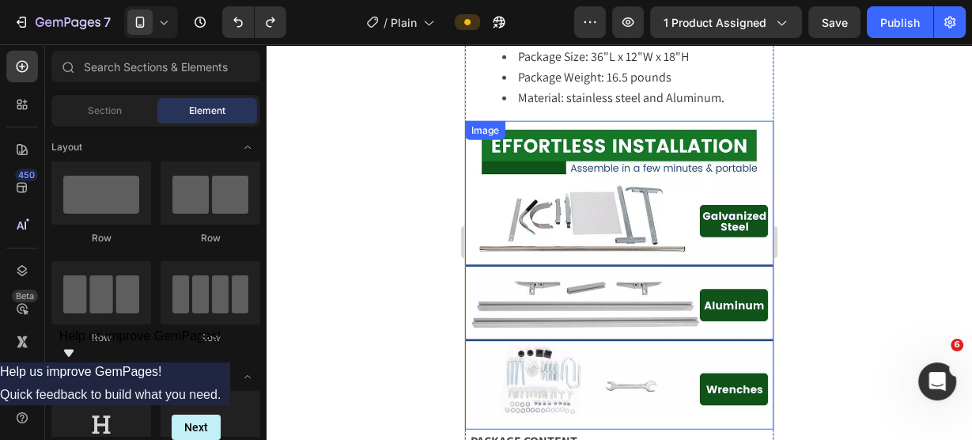
click at [584, 233] on img at bounding box center [619, 275] width 308 height 308
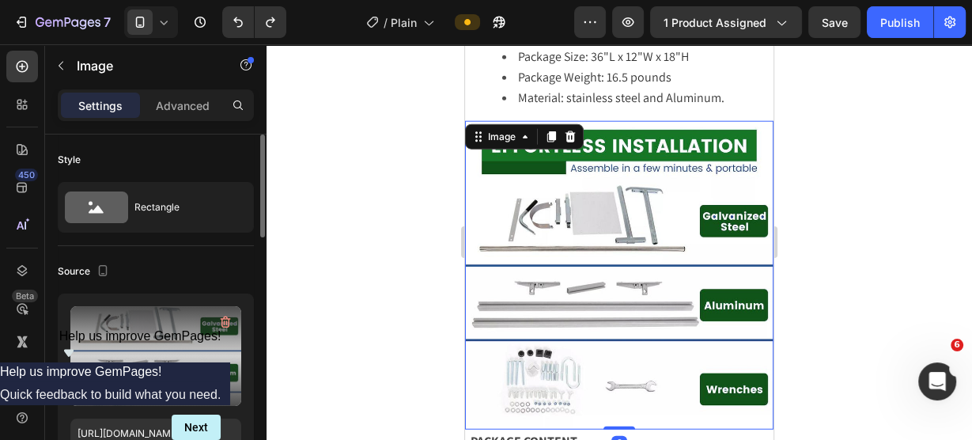
click at [169, 351] on label at bounding box center [155, 356] width 171 height 100
click at [169, 369] on input "file" at bounding box center [155, 382] width 109 height 27
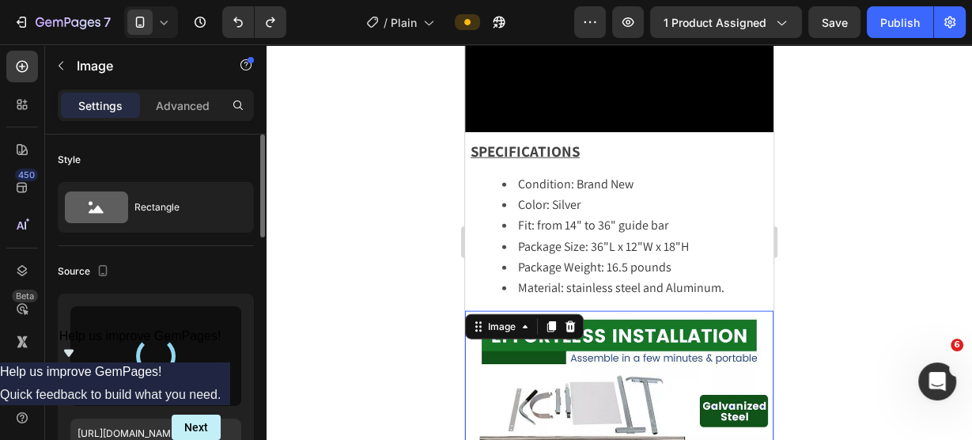
type input "[URL][DOMAIN_NAME]"
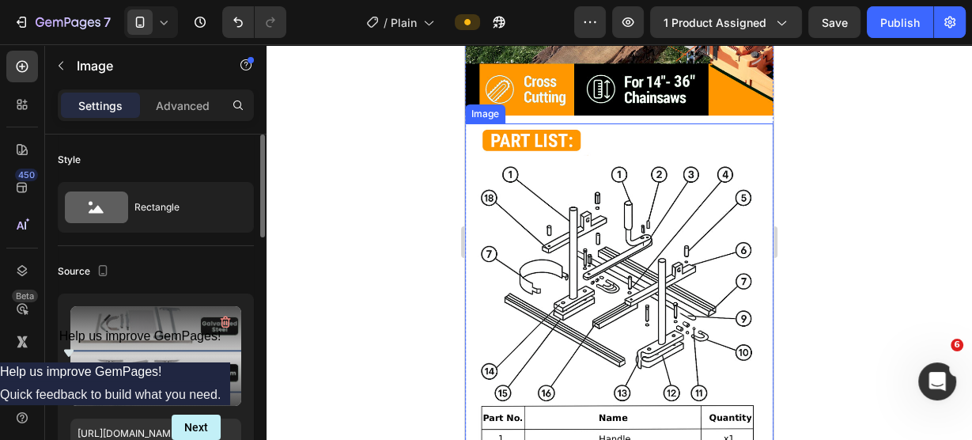
scroll to position [1711, 0]
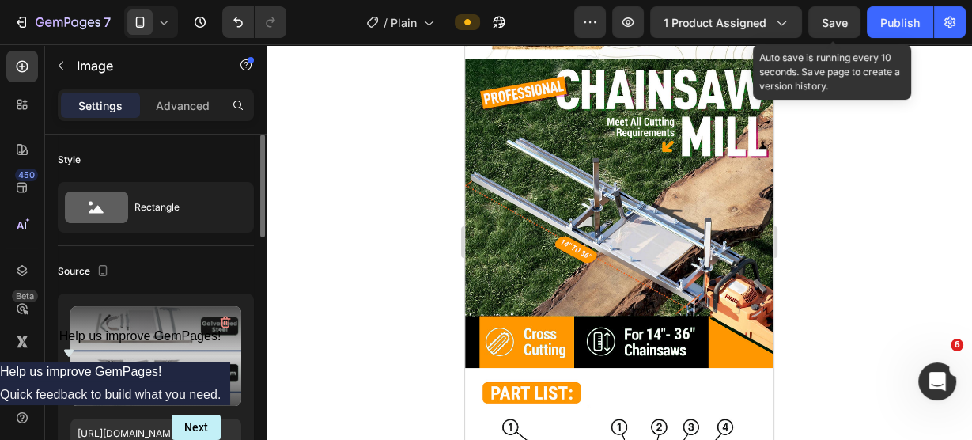
click at [828, 28] on span "Save" at bounding box center [835, 22] width 26 height 13
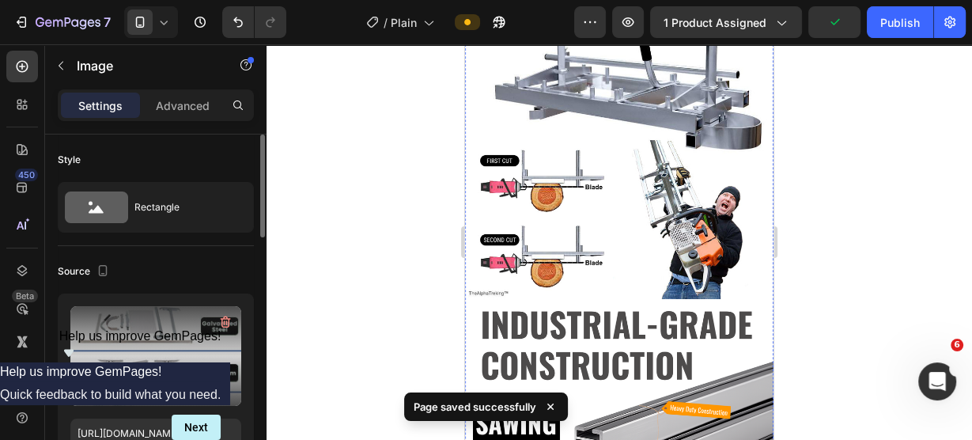
scroll to position [698, 0]
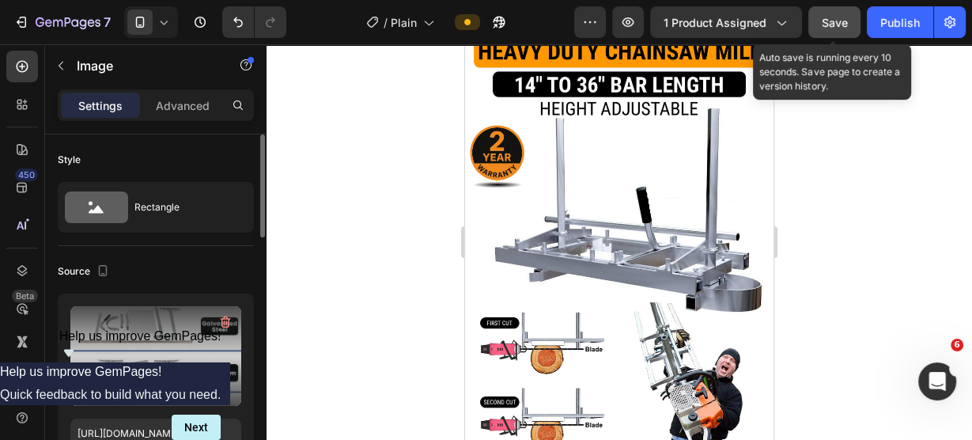
click at [831, 31] on button "Save" at bounding box center [834, 22] width 52 height 32
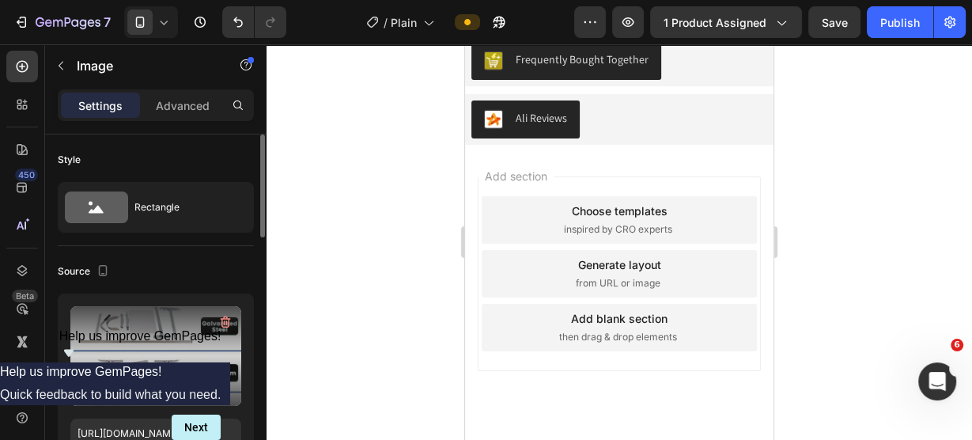
scroll to position [4067, 0]
